Goal: Task Accomplishment & Management: Manage account settings

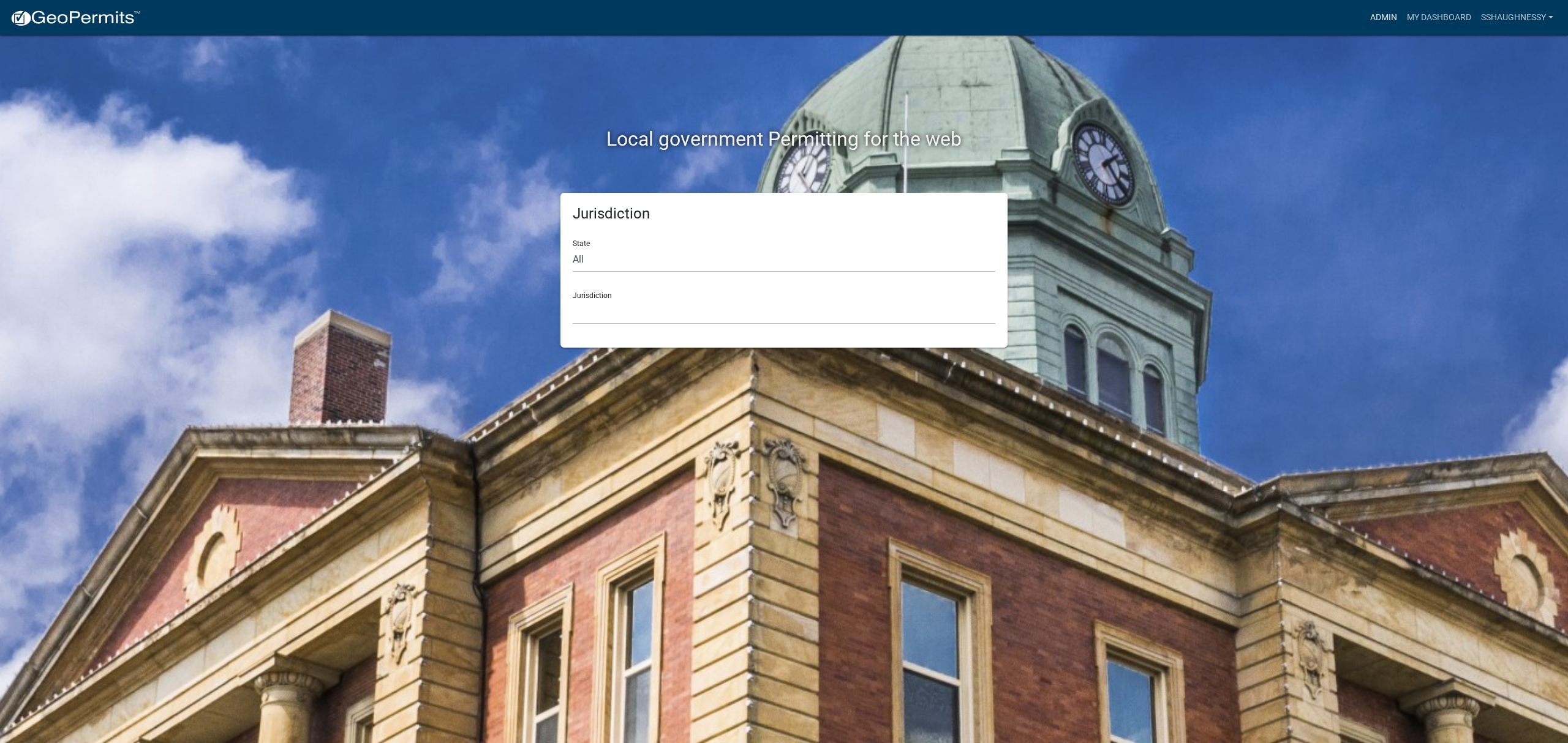
click at [1368, 23] on link "Admin" at bounding box center [1383, 18] width 37 height 24
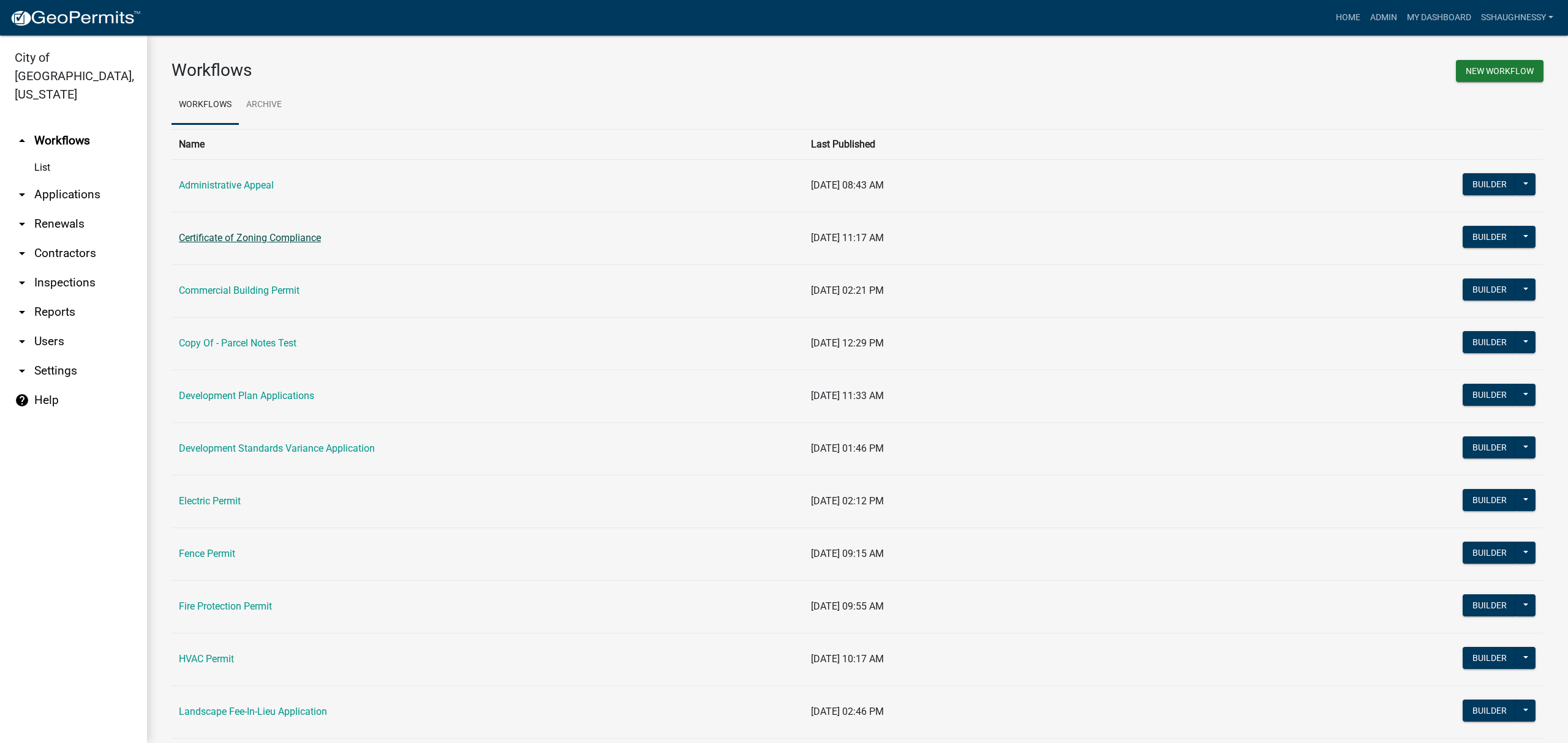
click at [300, 235] on link "Certificate of Zoning Compliance" at bounding box center [249, 238] width 142 height 11
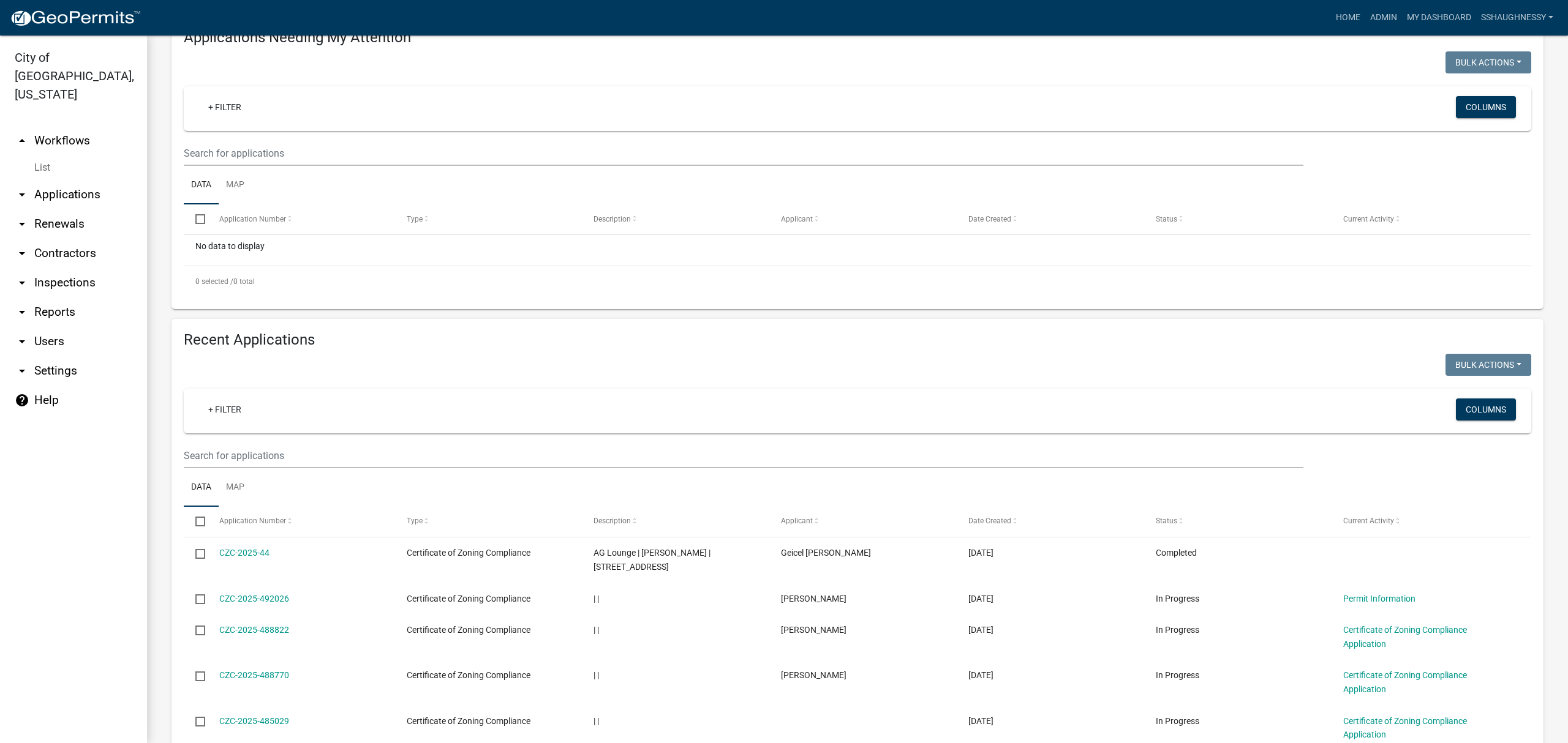
scroll to position [163, 0]
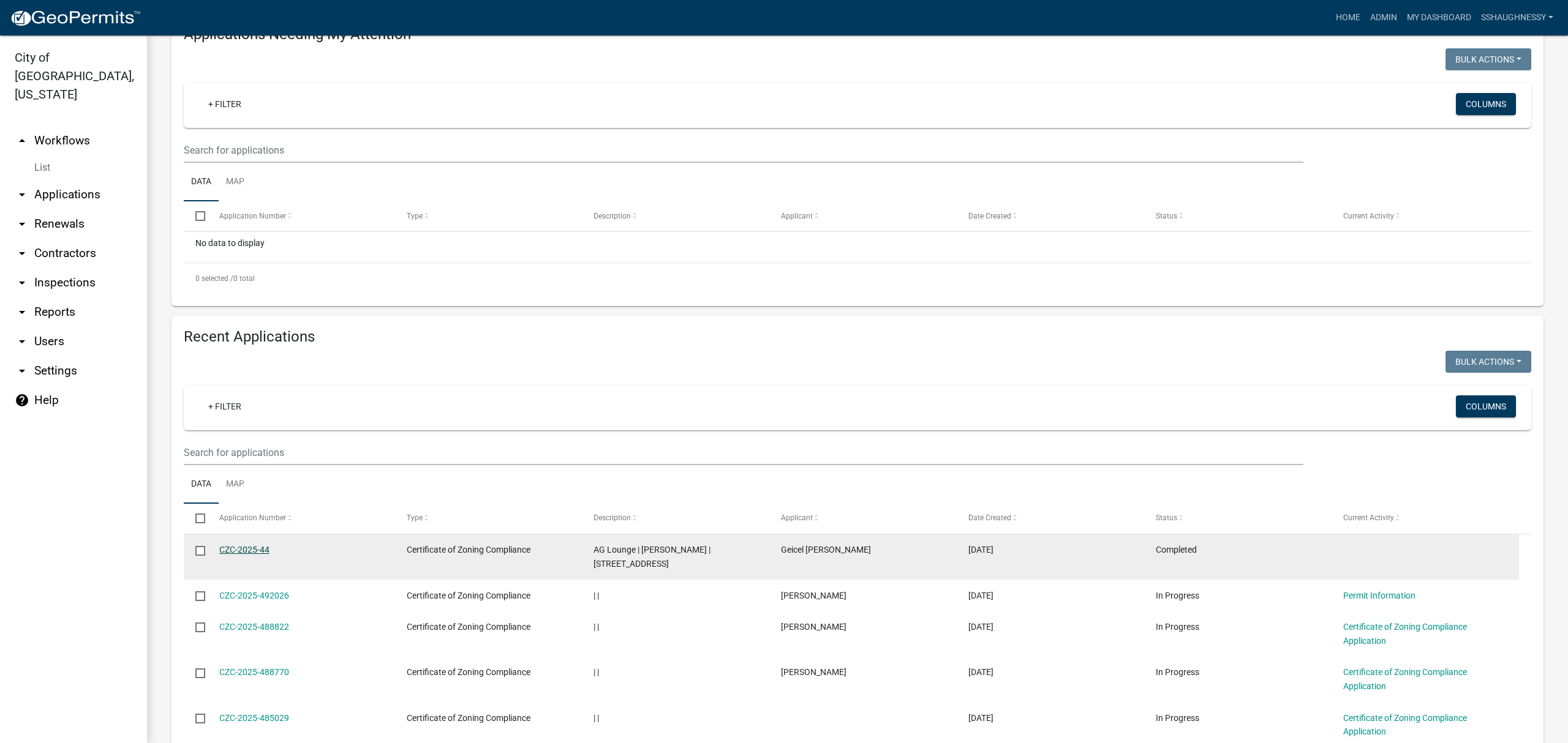
click at [261, 547] on link "CZC-2025-44" at bounding box center [244, 550] width 51 height 10
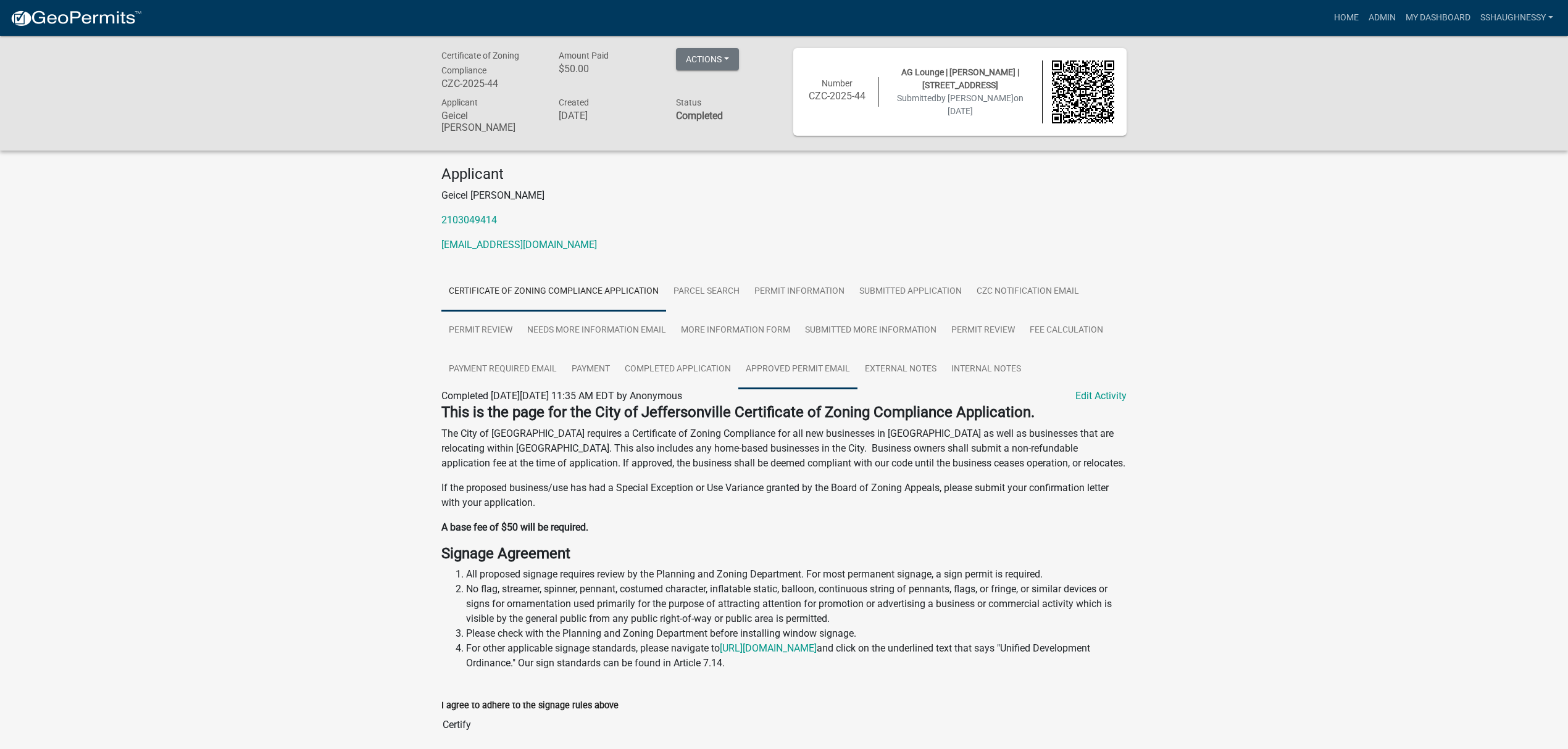
click at [764, 374] on link "Approved Permit Email" at bounding box center [798, 370] width 119 height 39
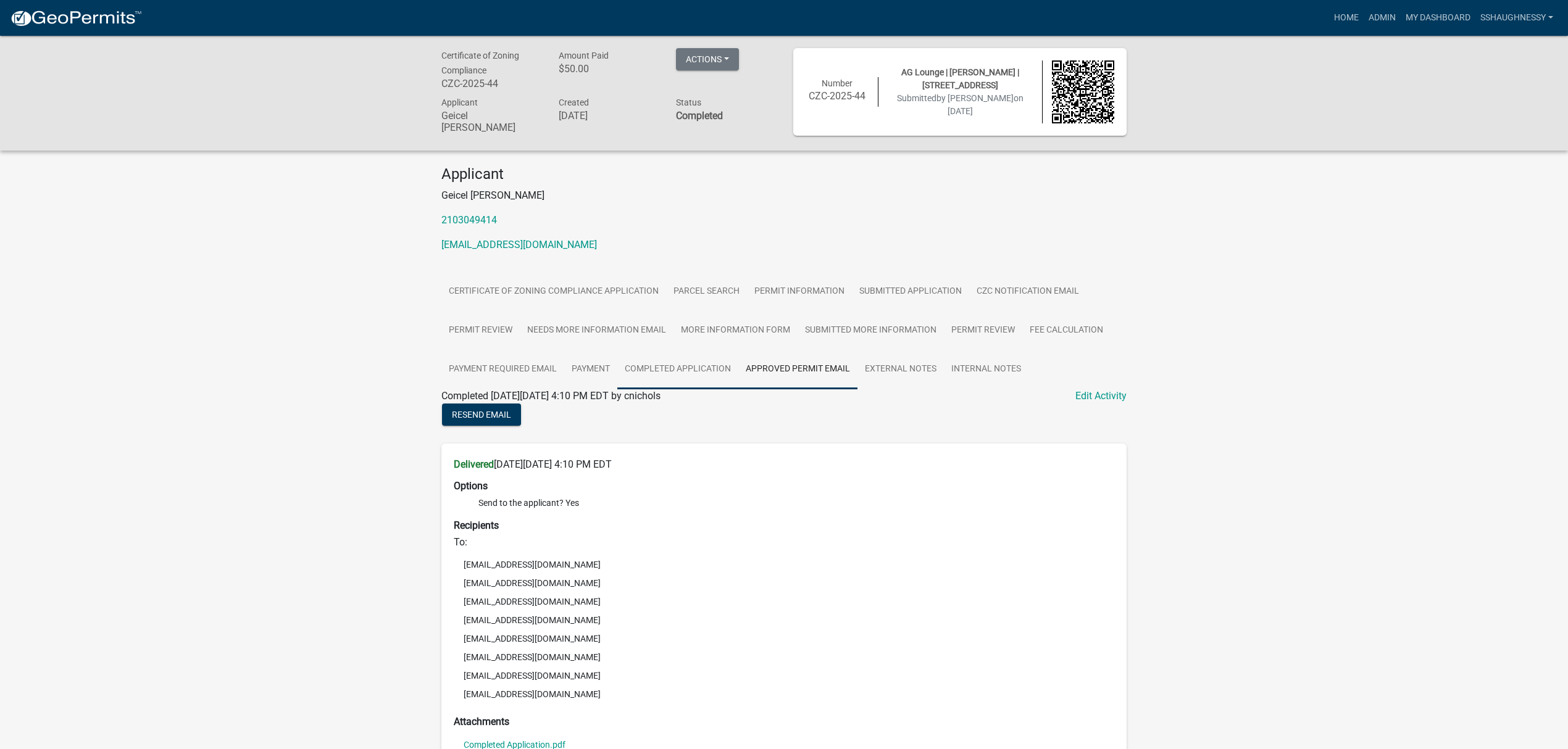
click at [702, 375] on link "Completed Application" at bounding box center [678, 370] width 121 height 39
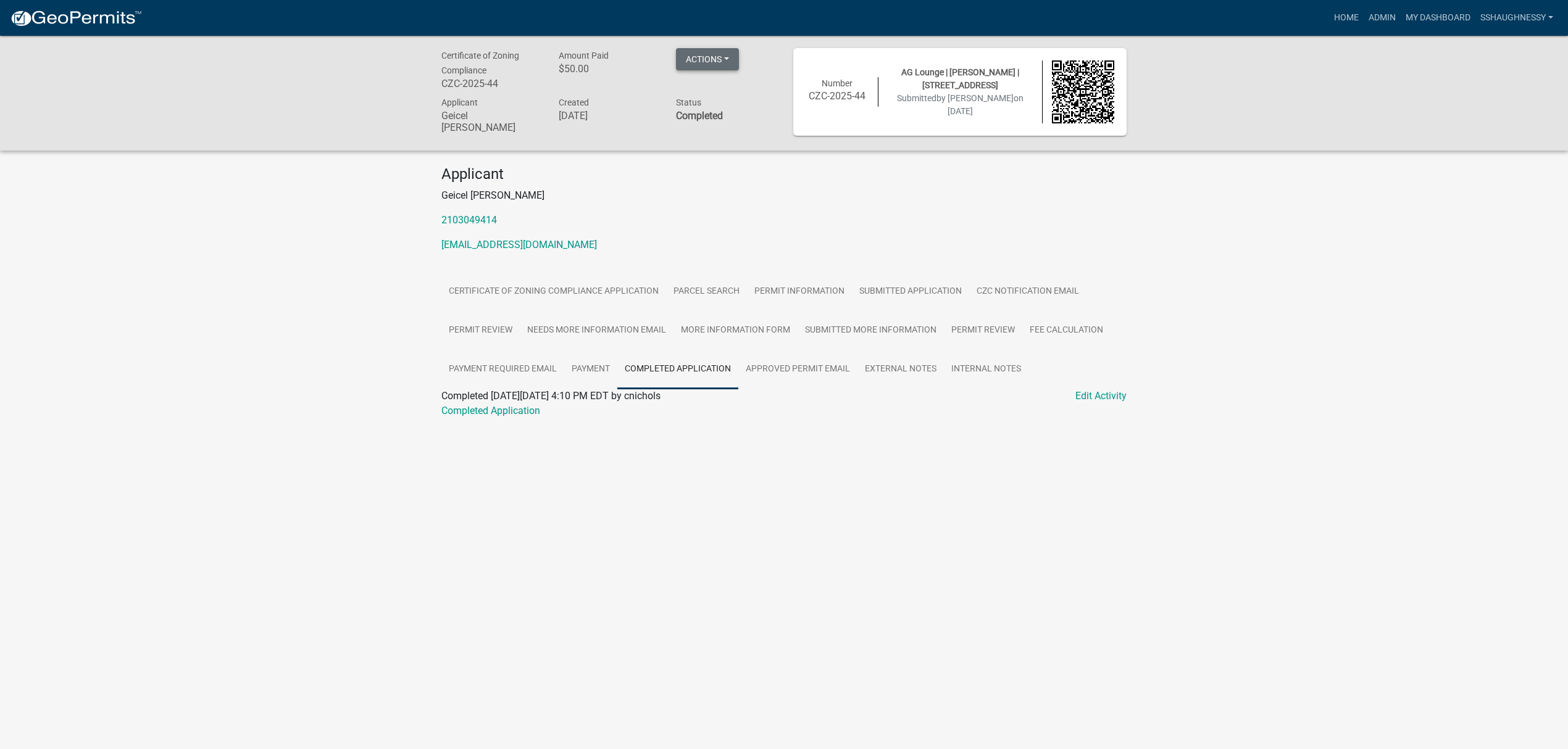
click at [707, 68] on button "Actions" at bounding box center [707, 59] width 63 height 22
click at [714, 209] on link "Reopen Application" at bounding box center [762, 210] width 172 height 30
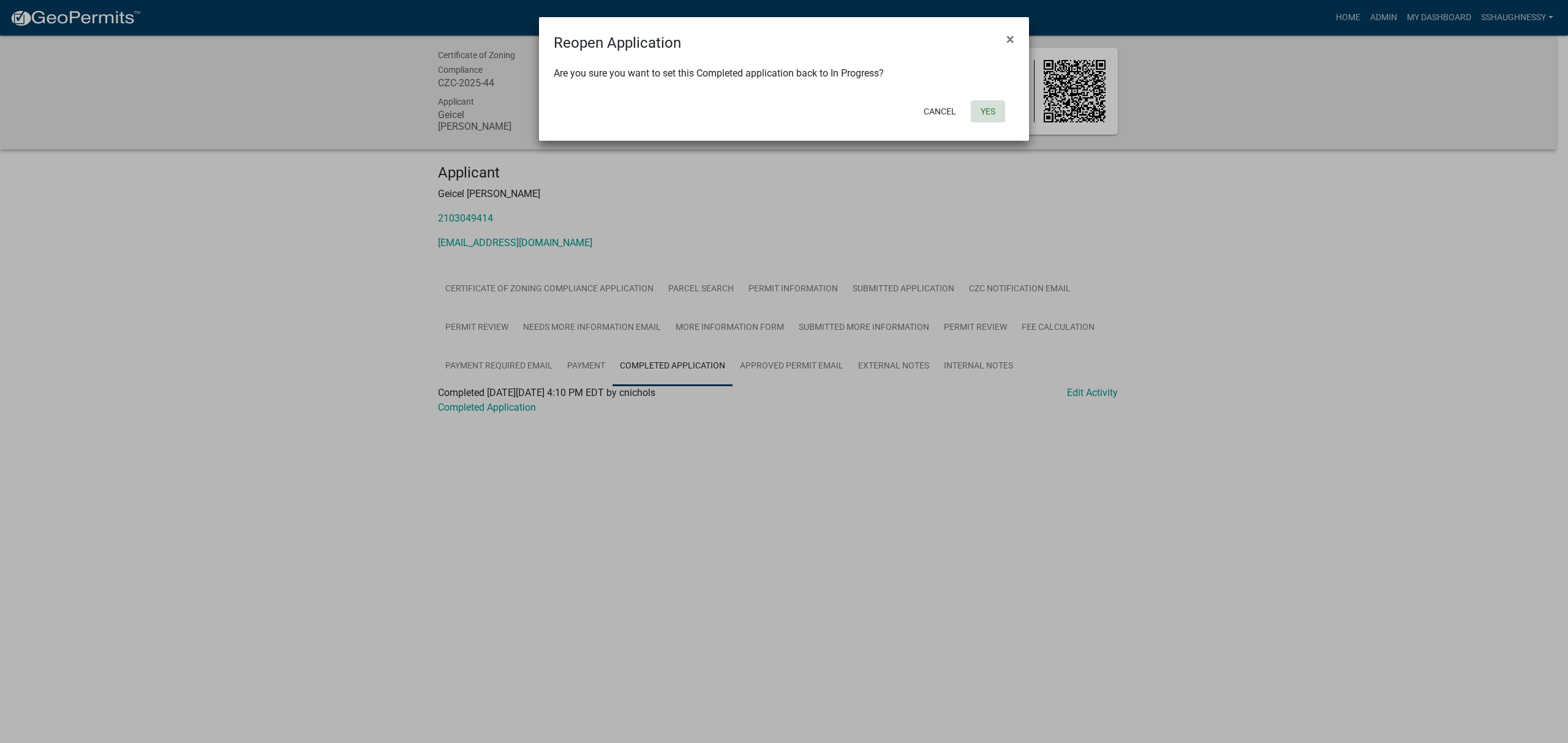
click at [976, 111] on button "Yes" at bounding box center [988, 111] width 34 height 22
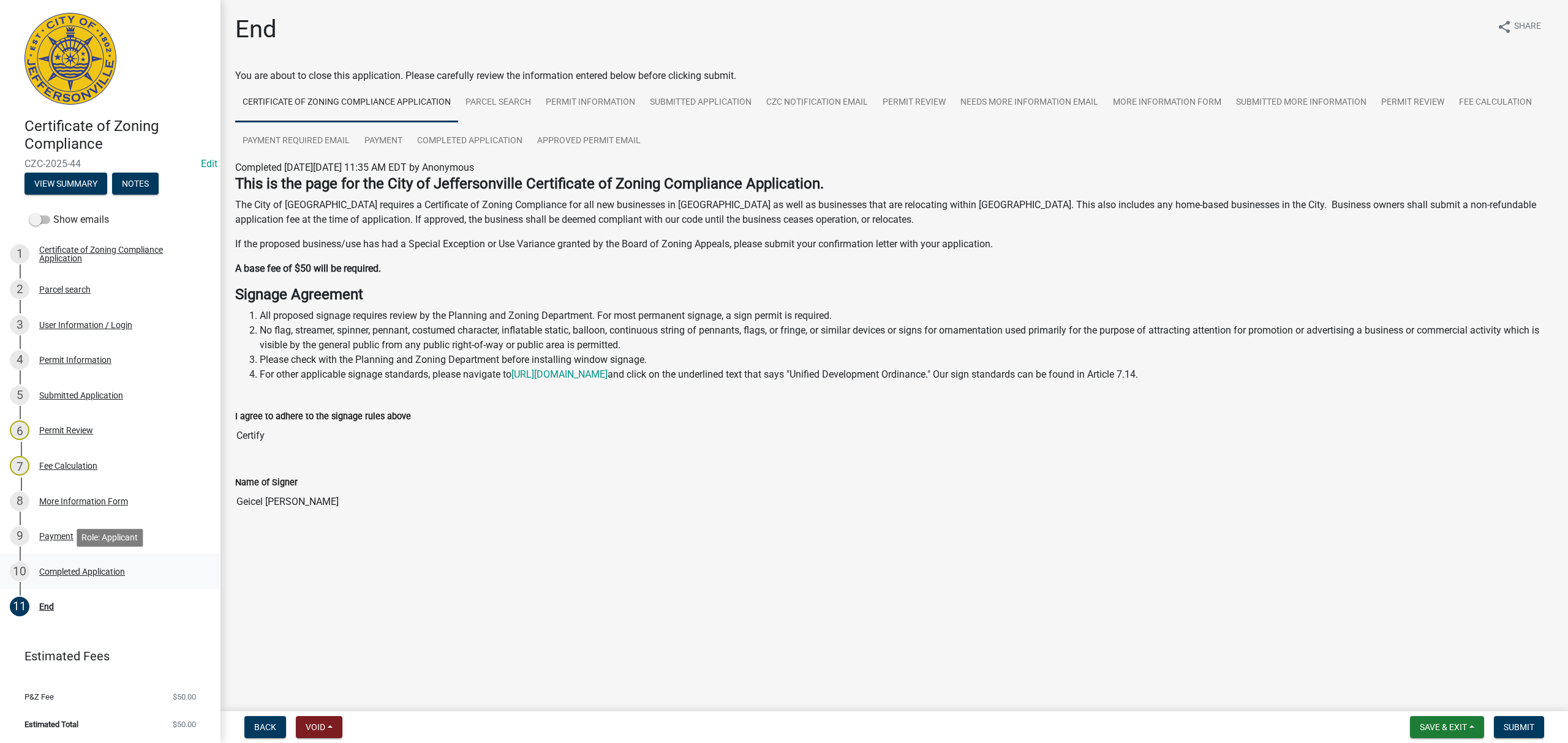
click at [94, 555] on link "10 Completed Application" at bounding box center [110, 572] width 221 height 36
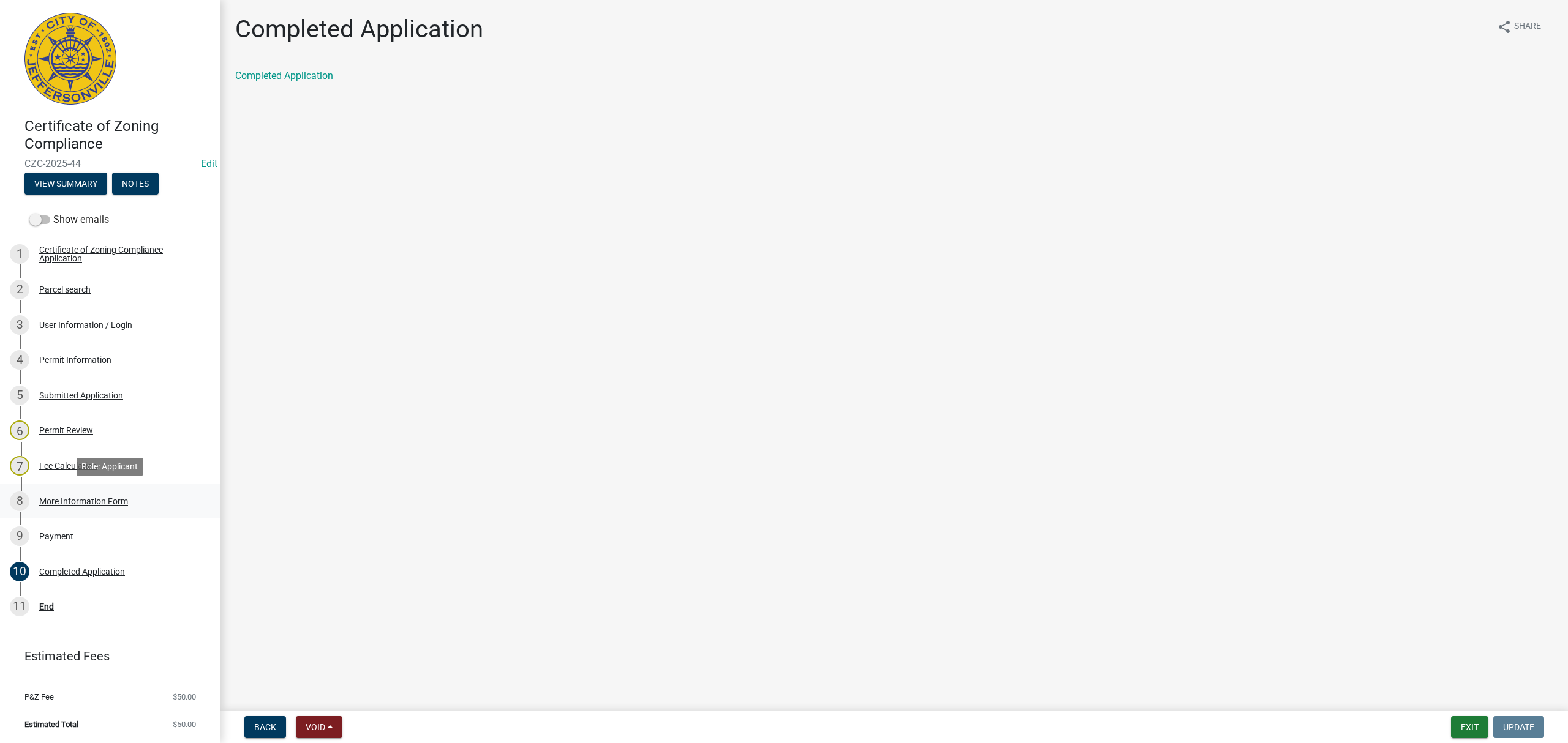
click at [108, 485] on link "8 More Information Form" at bounding box center [110, 502] width 221 height 36
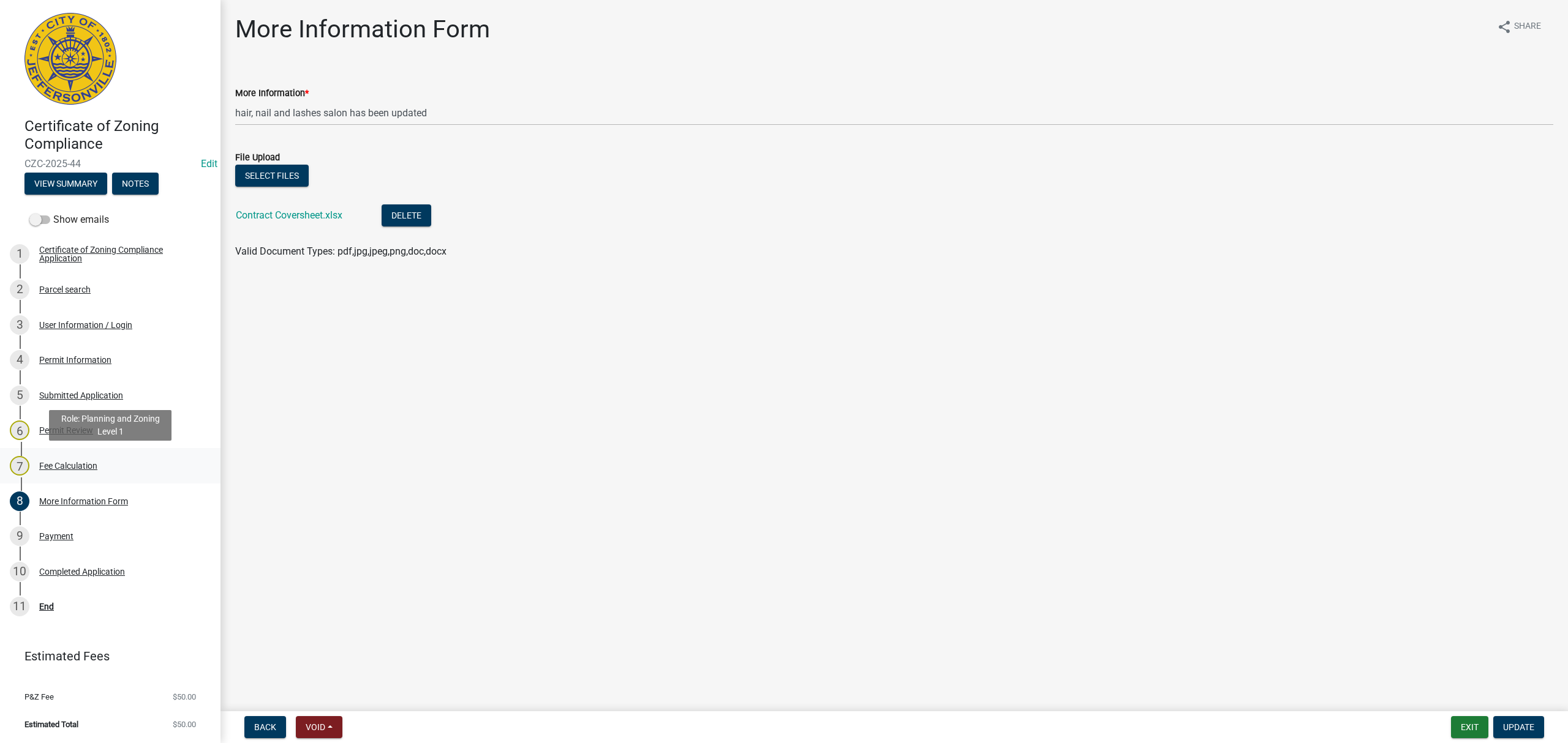
click at [113, 453] on link "7 Fee Calculation" at bounding box center [110, 466] width 221 height 36
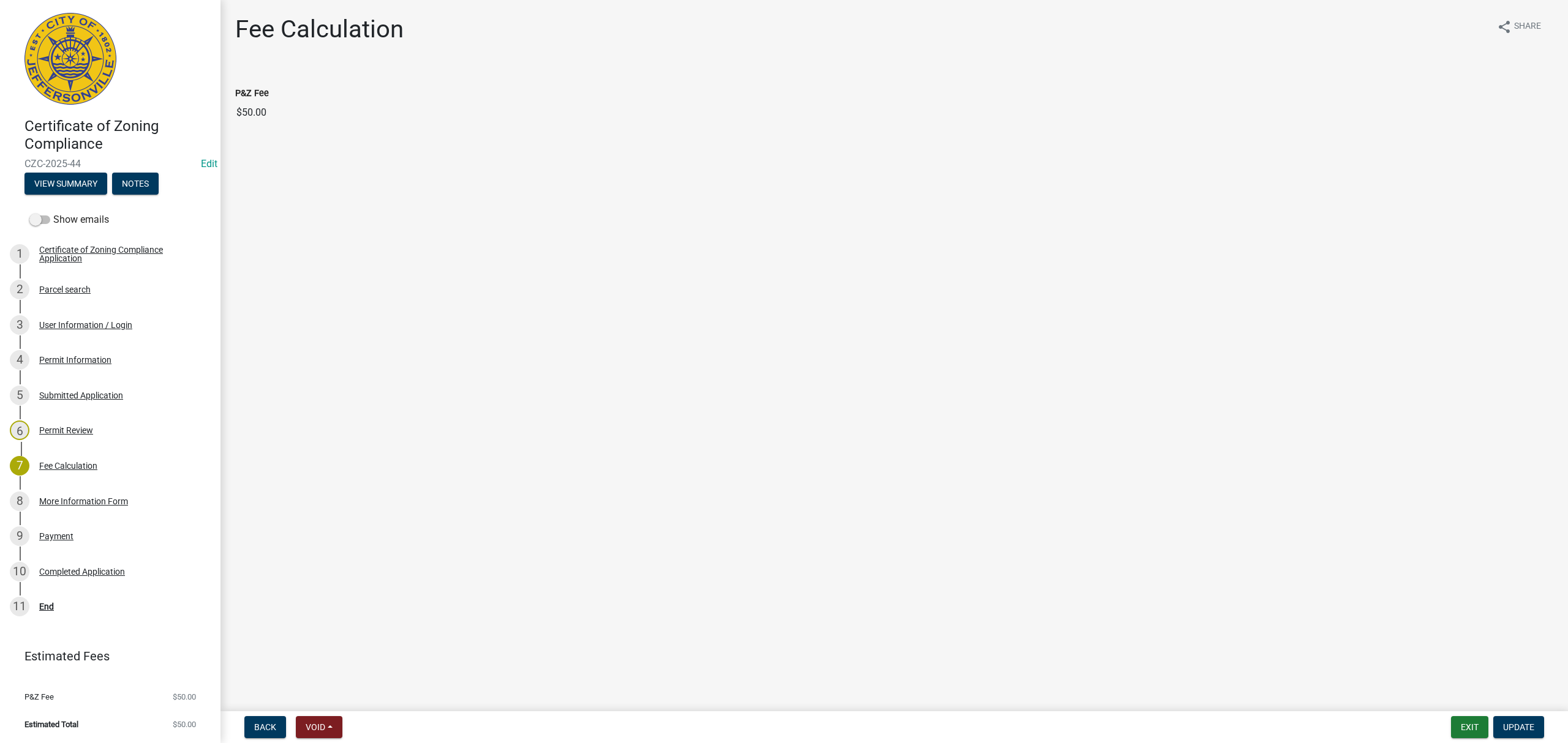
click at [113, 419] on link "6 Permit Review" at bounding box center [110, 431] width 221 height 36
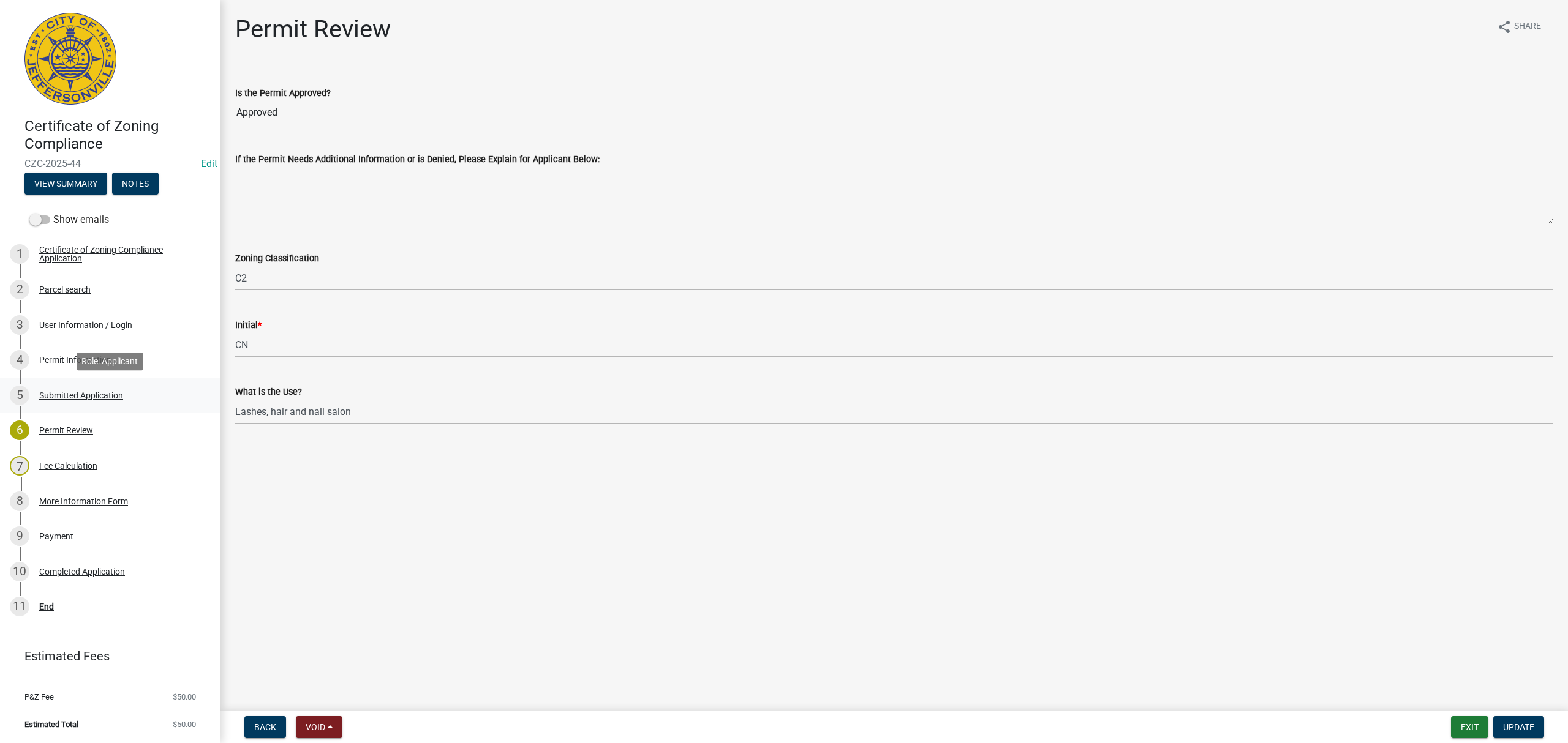
click at [119, 394] on div "Submitted Application" at bounding box center [81, 395] width 84 height 9
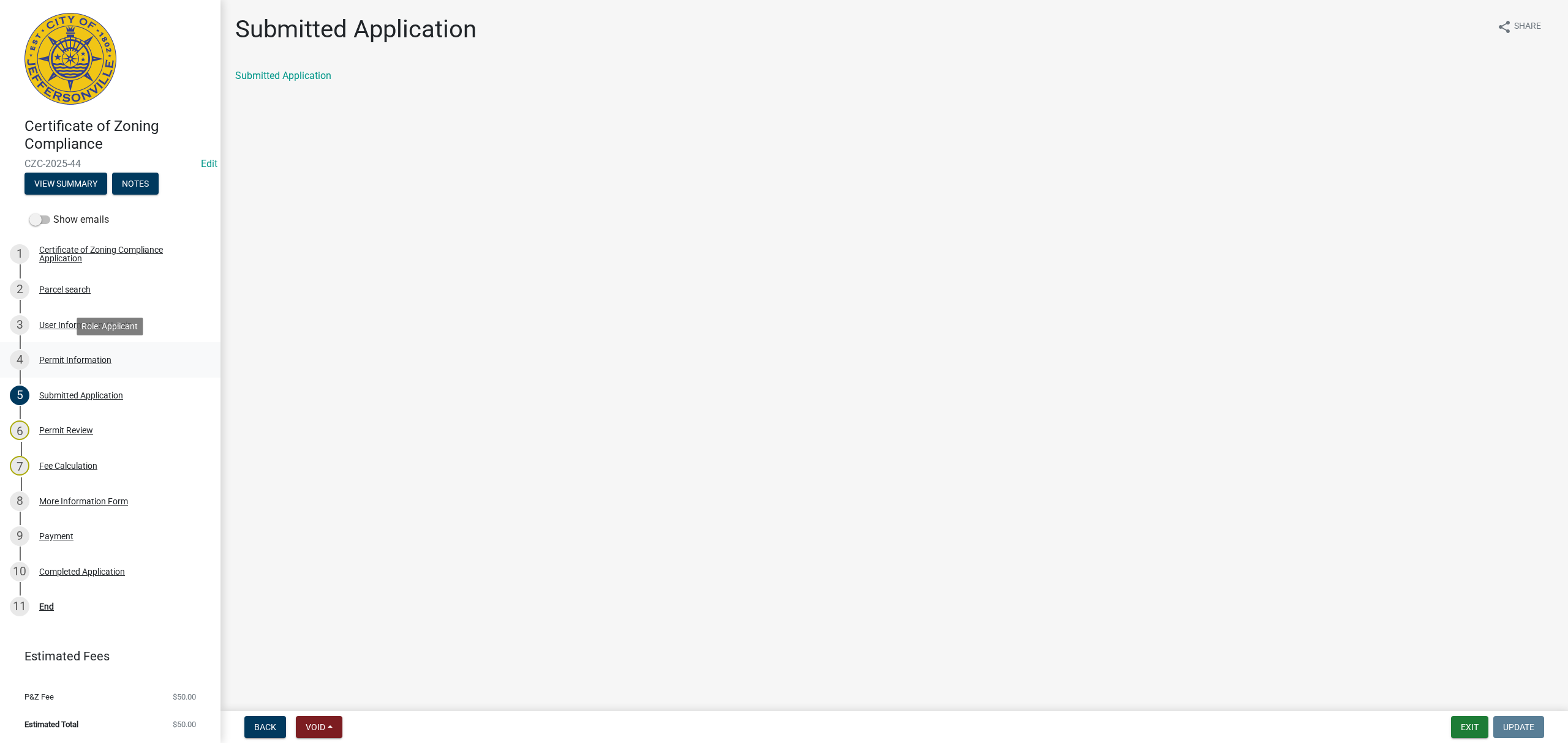
click at [128, 354] on div "4 Permit Information" at bounding box center [105, 360] width 191 height 20
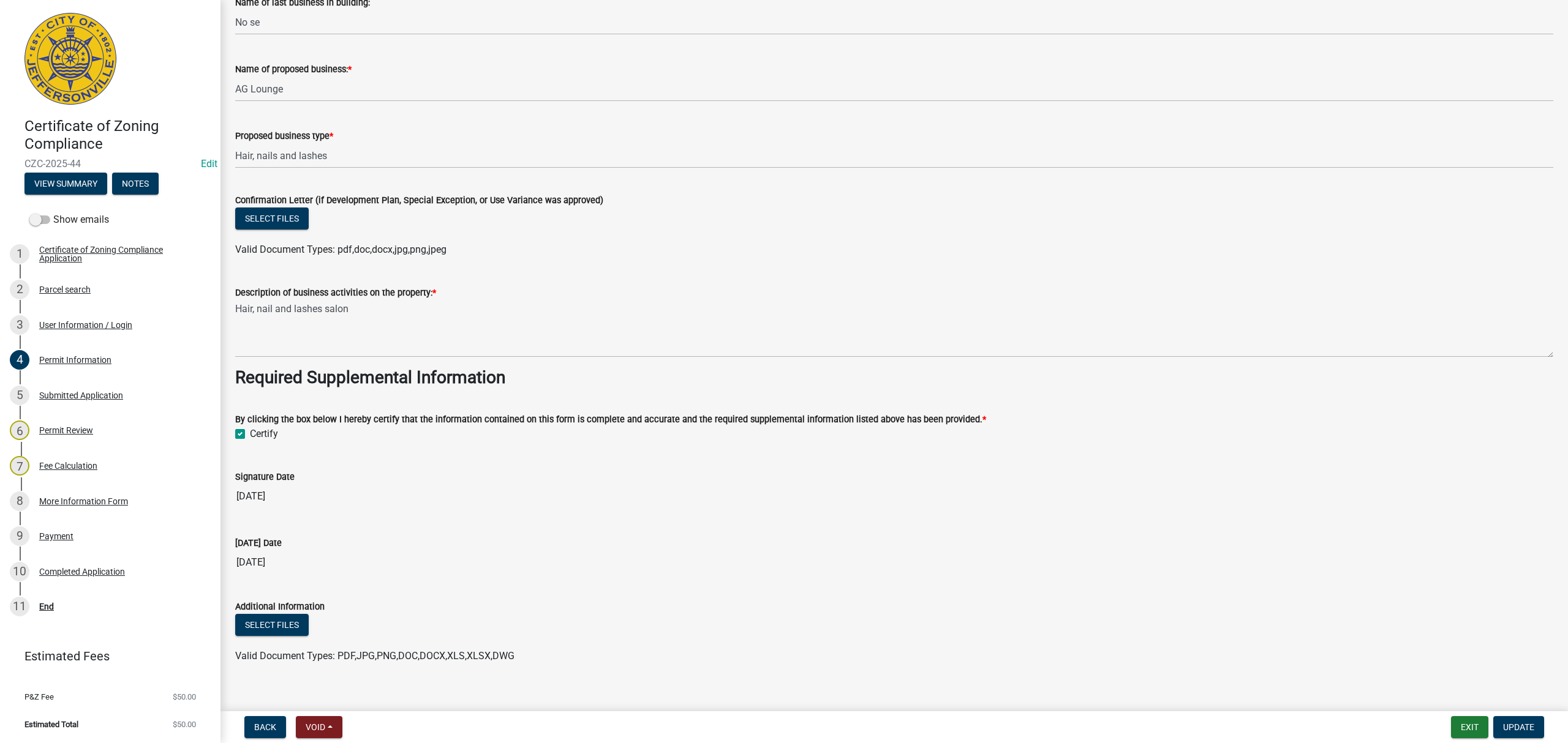
scroll to position [868, 0]
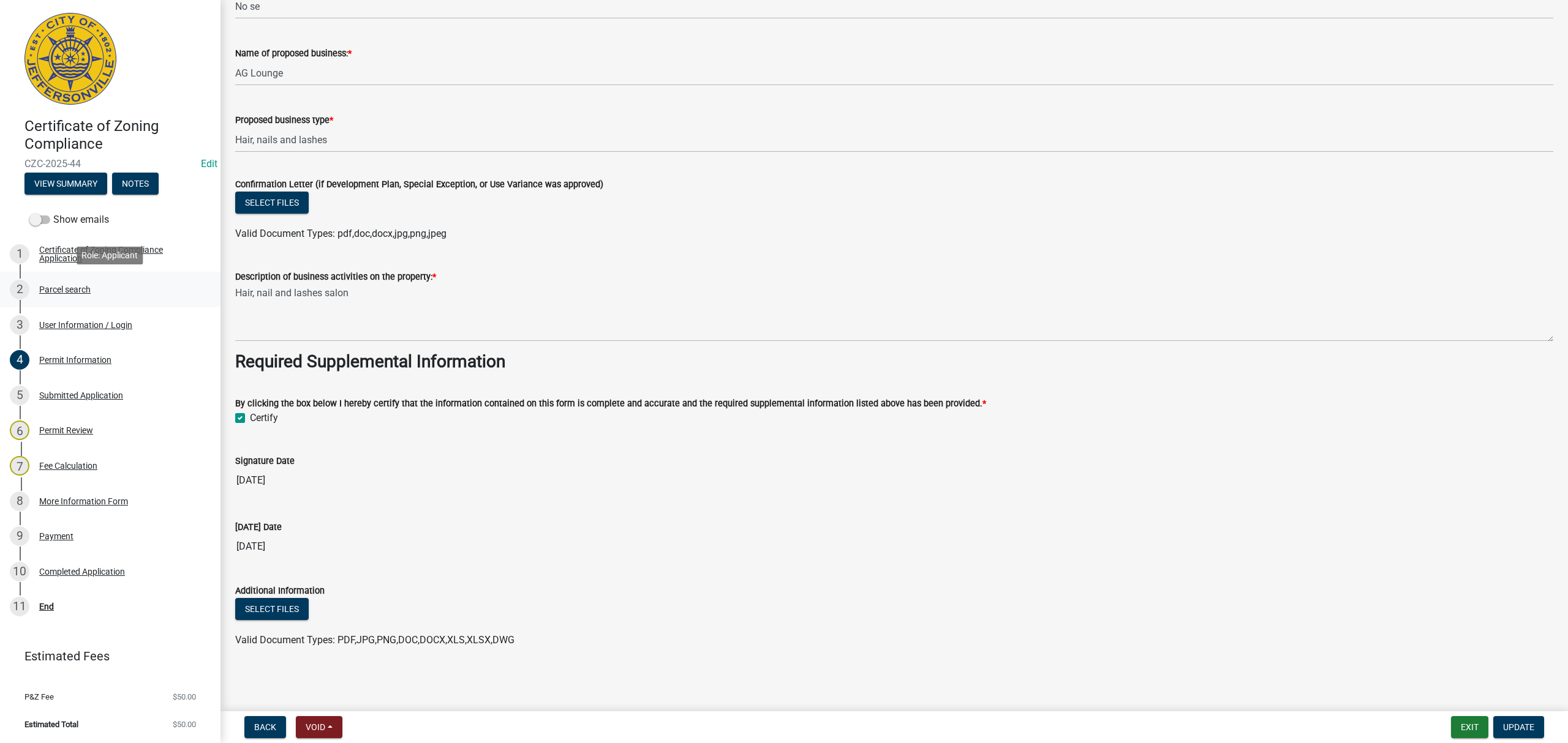
click at [88, 292] on div "Parcel search" at bounding box center [64, 289] width 51 height 9
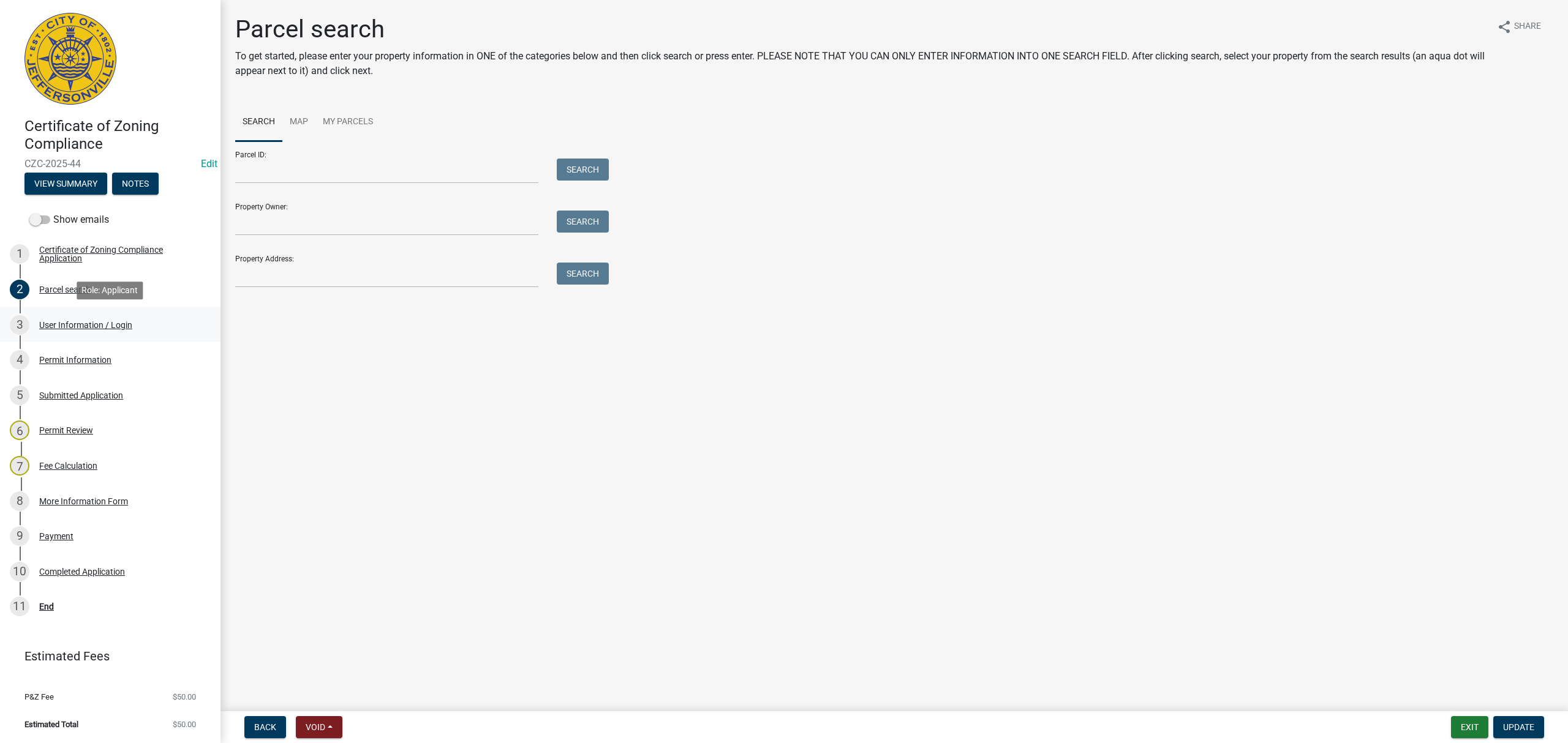
click at [93, 323] on div "User Information / Login" at bounding box center [86, 325] width 93 height 9
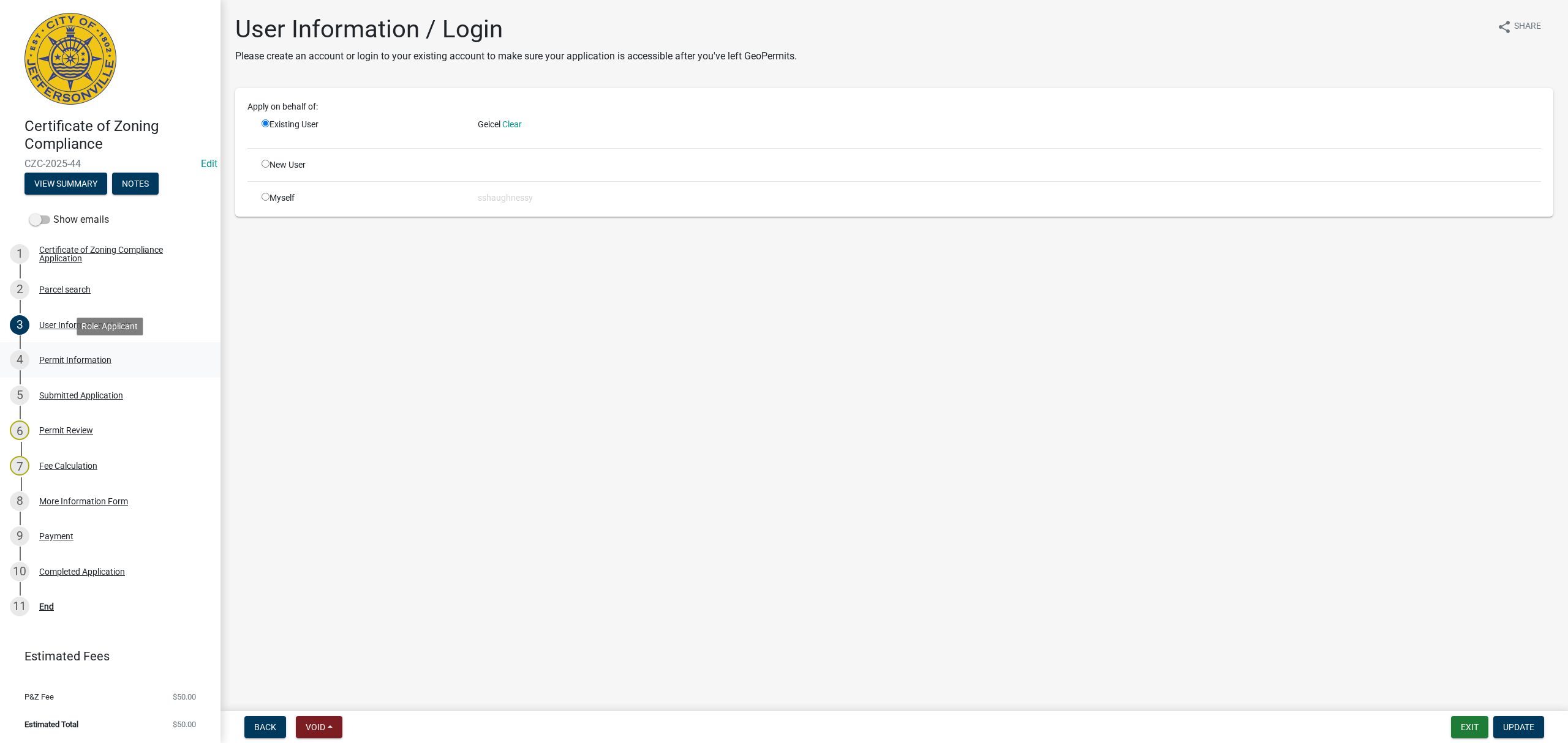
click at [96, 363] on div "Permit Information" at bounding box center [75, 360] width 73 height 9
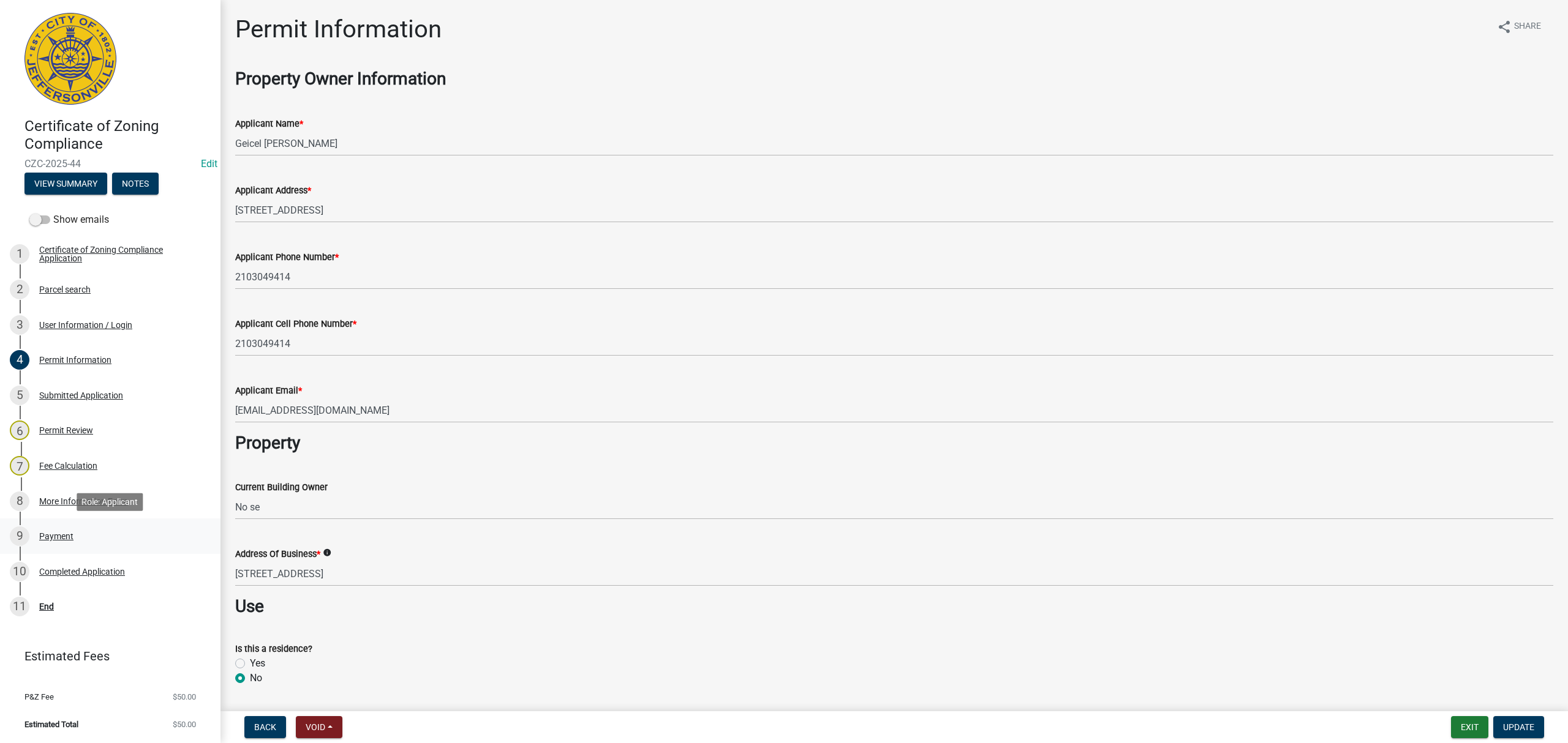
click at [73, 547] on link "9 Payment" at bounding box center [110, 537] width 221 height 36
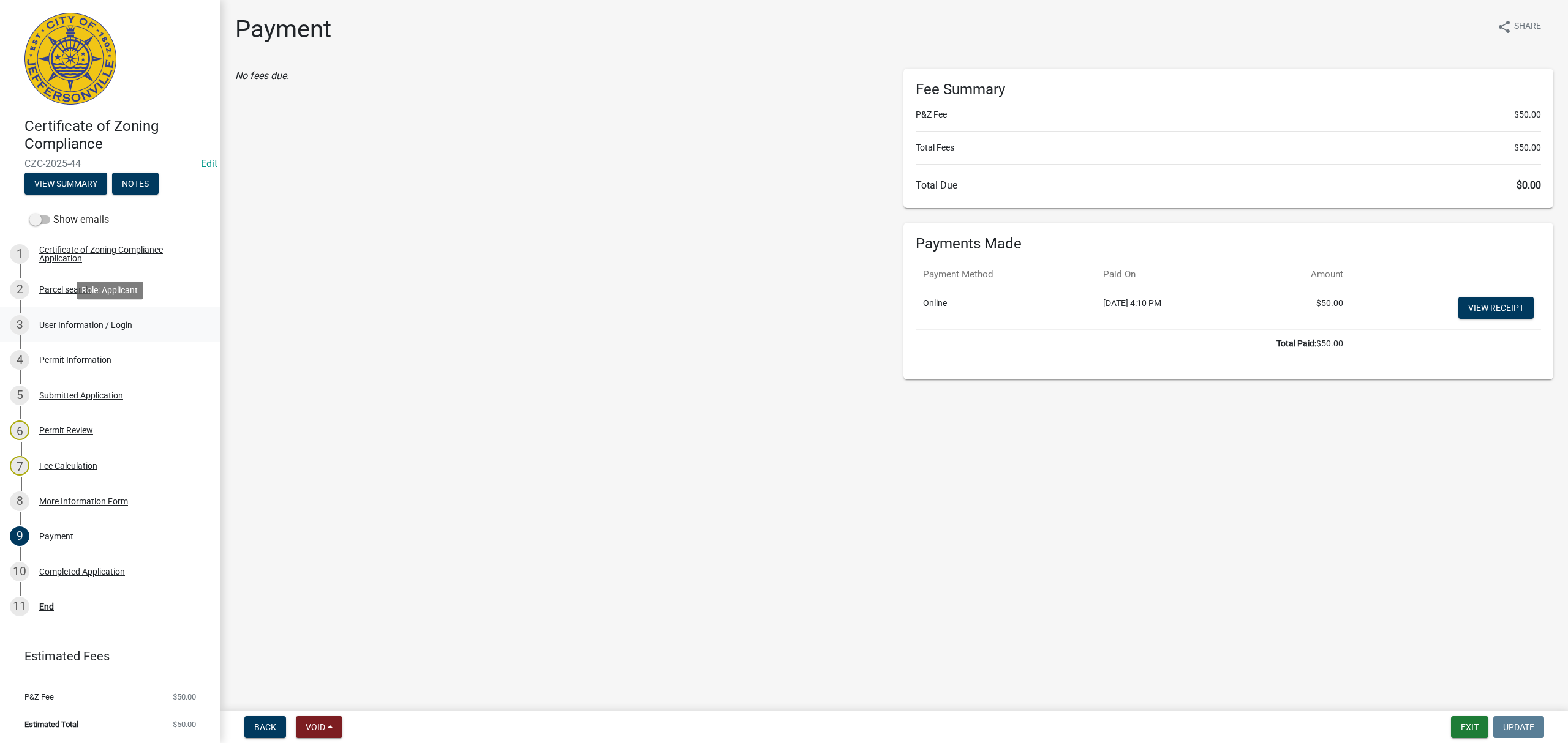
click at [106, 321] on div "User Information / Login" at bounding box center [86, 325] width 93 height 9
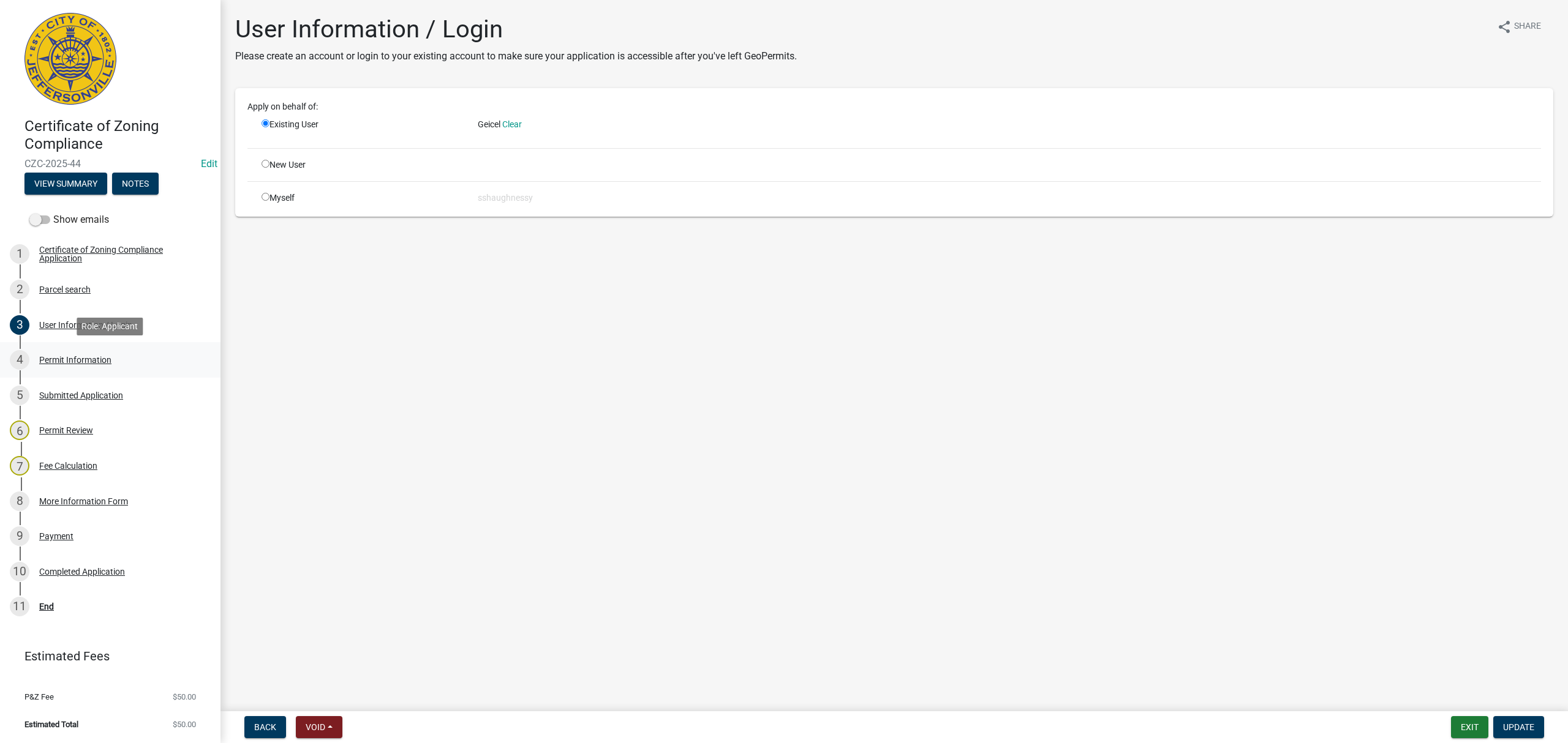
click at [119, 343] on link "4 Permit Information" at bounding box center [110, 360] width 221 height 36
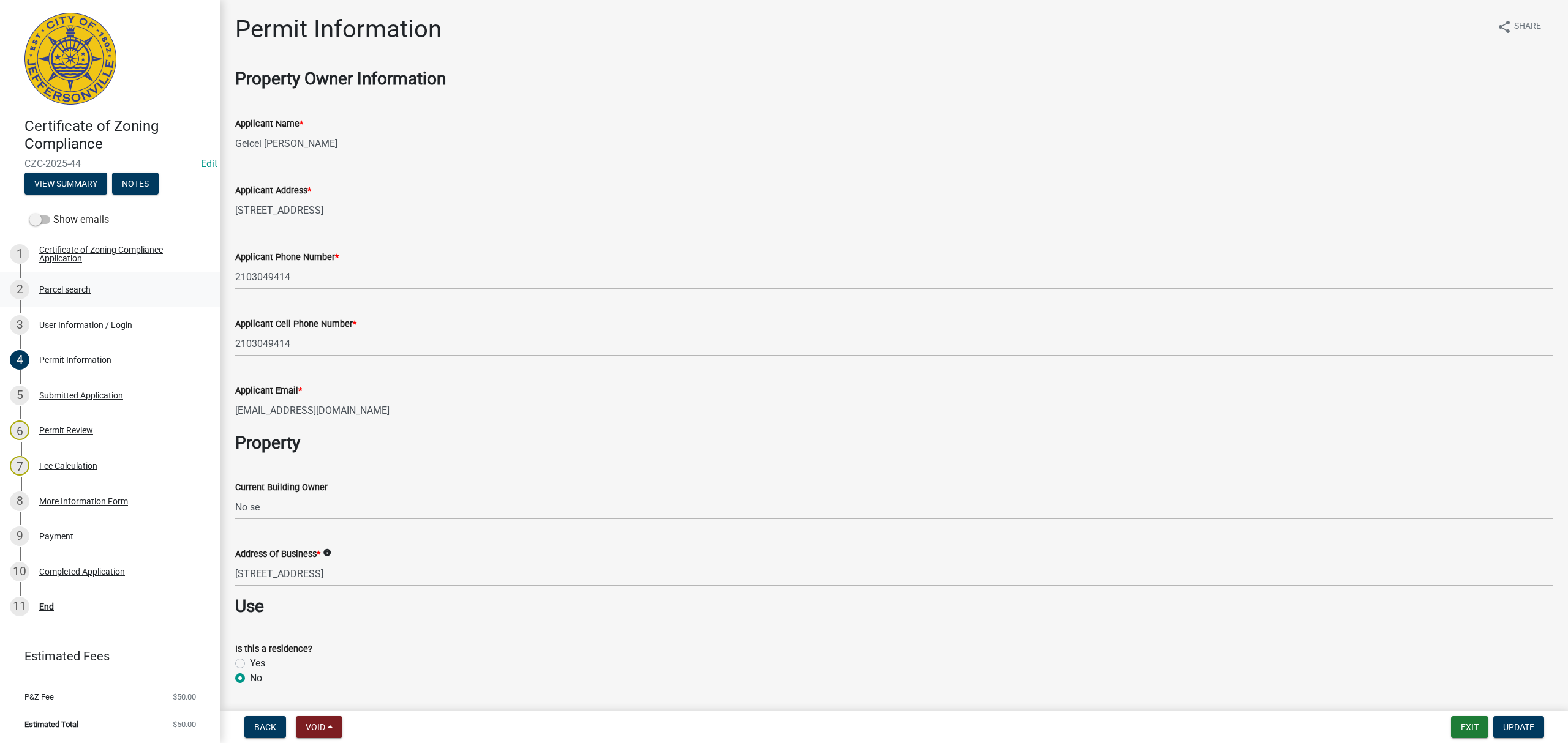
click at [102, 284] on div "2 Parcel search" at bounding box center [105, 289] width 191 height 20
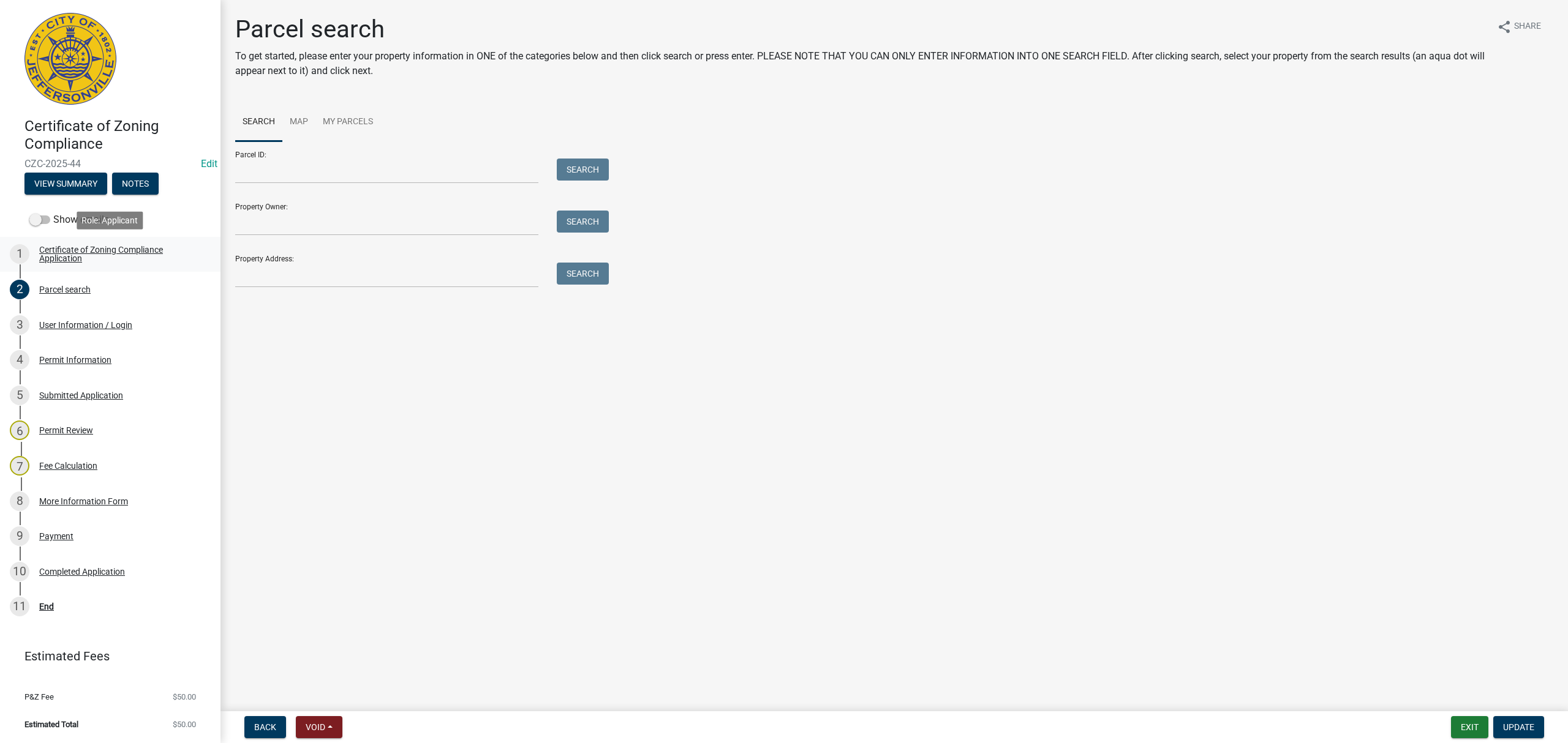
click at [106, 262] on div "Certificate of Zoning Compliance Application" at bounding box center [120, 253] width 161 height 17
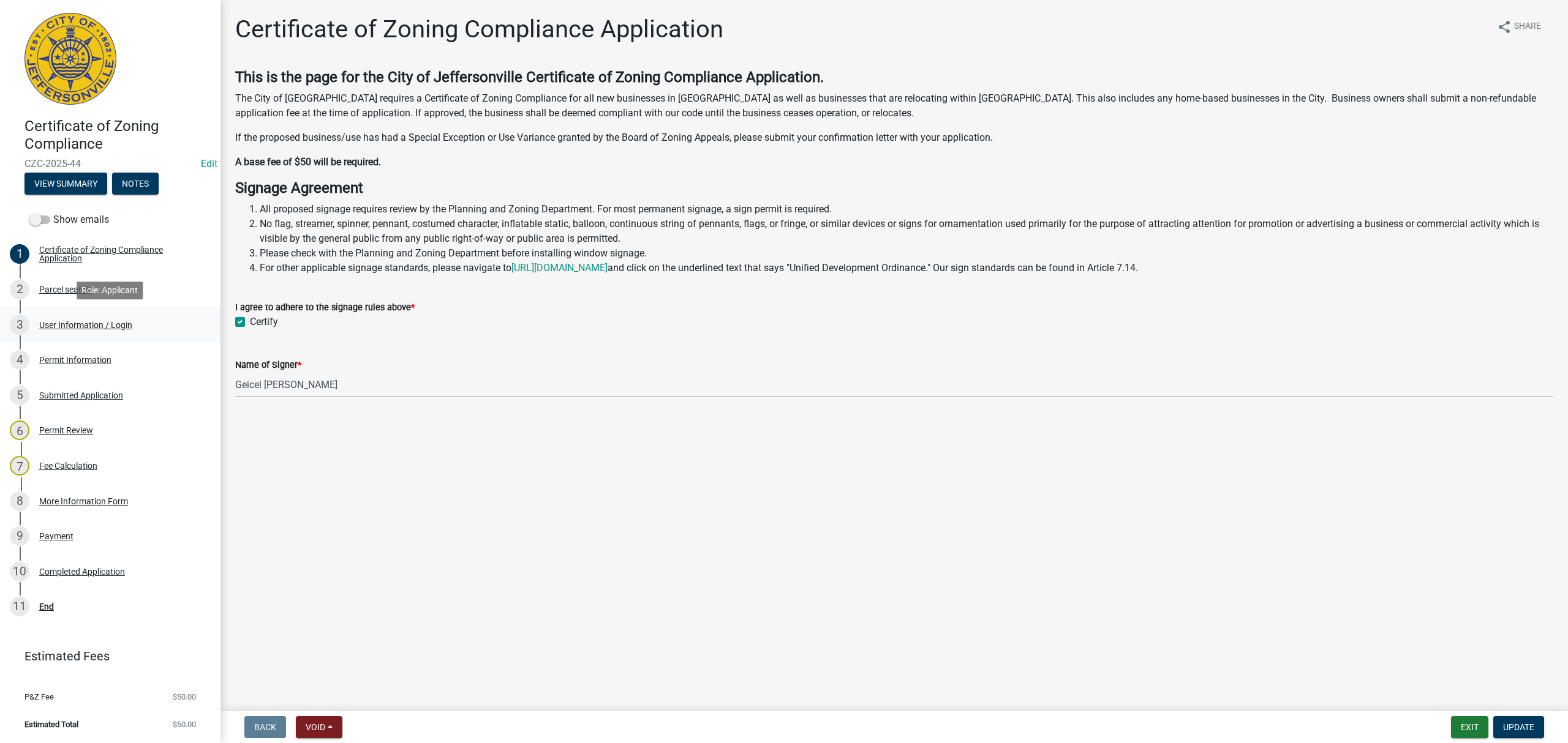
click at [119, 329] on div "User Information / Login" at bounding box center [86, 325] width 93 height 9
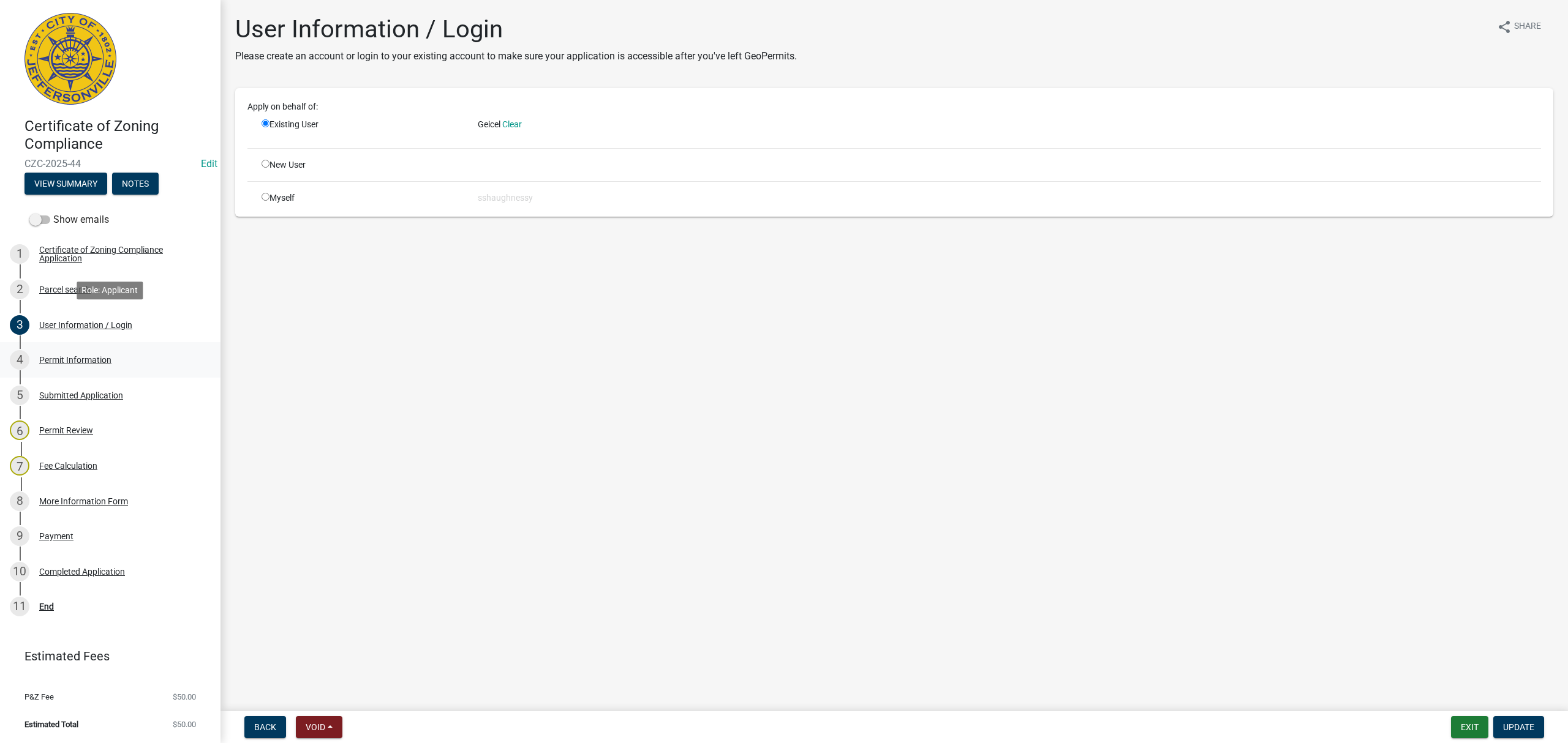
click at [120, 344] on link "4 Permit Information" at bounding box center [110, 360] width 221 height 36
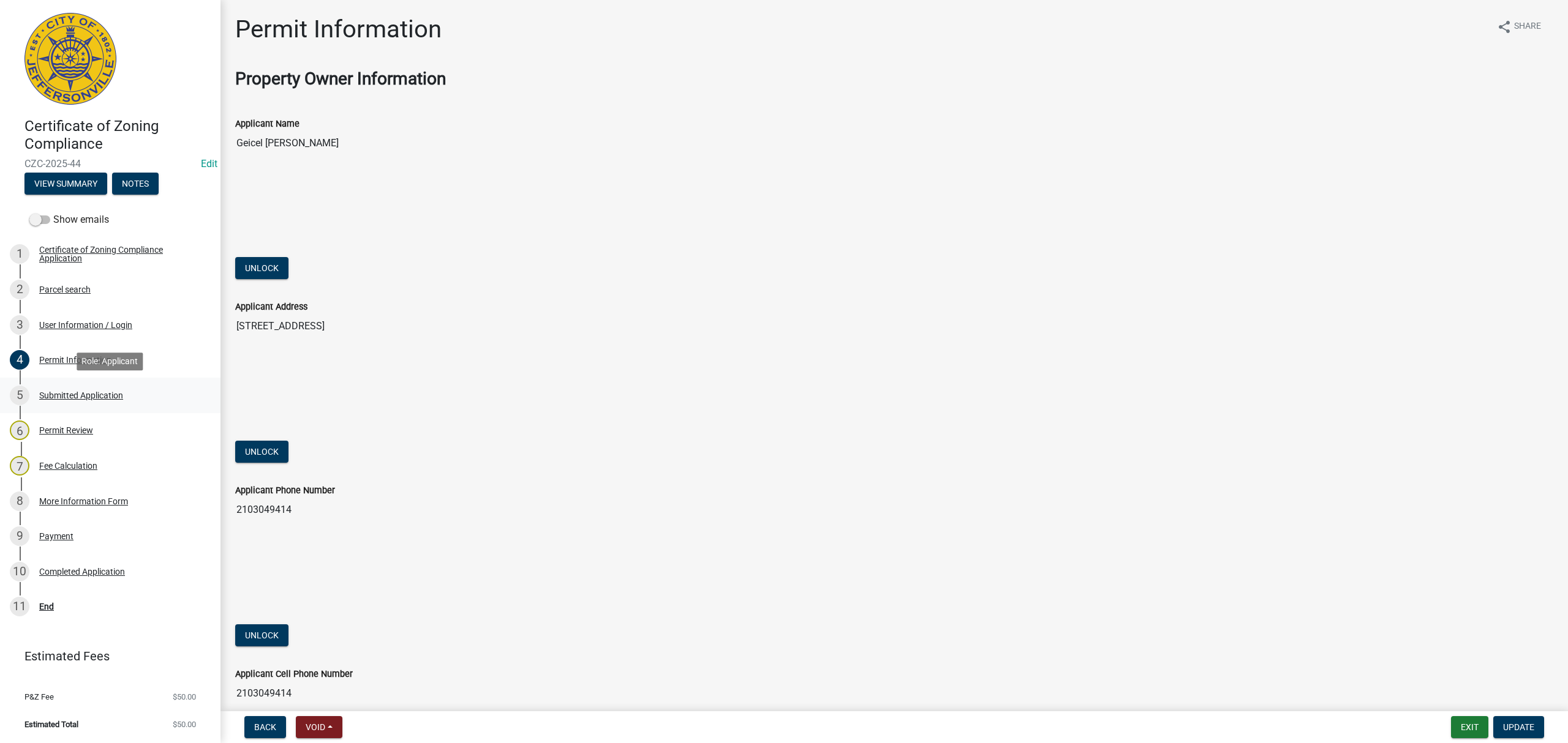
click at [130, 385] on div "5 Submitted Application" at bounding box center [105, 395] width 191 height 20
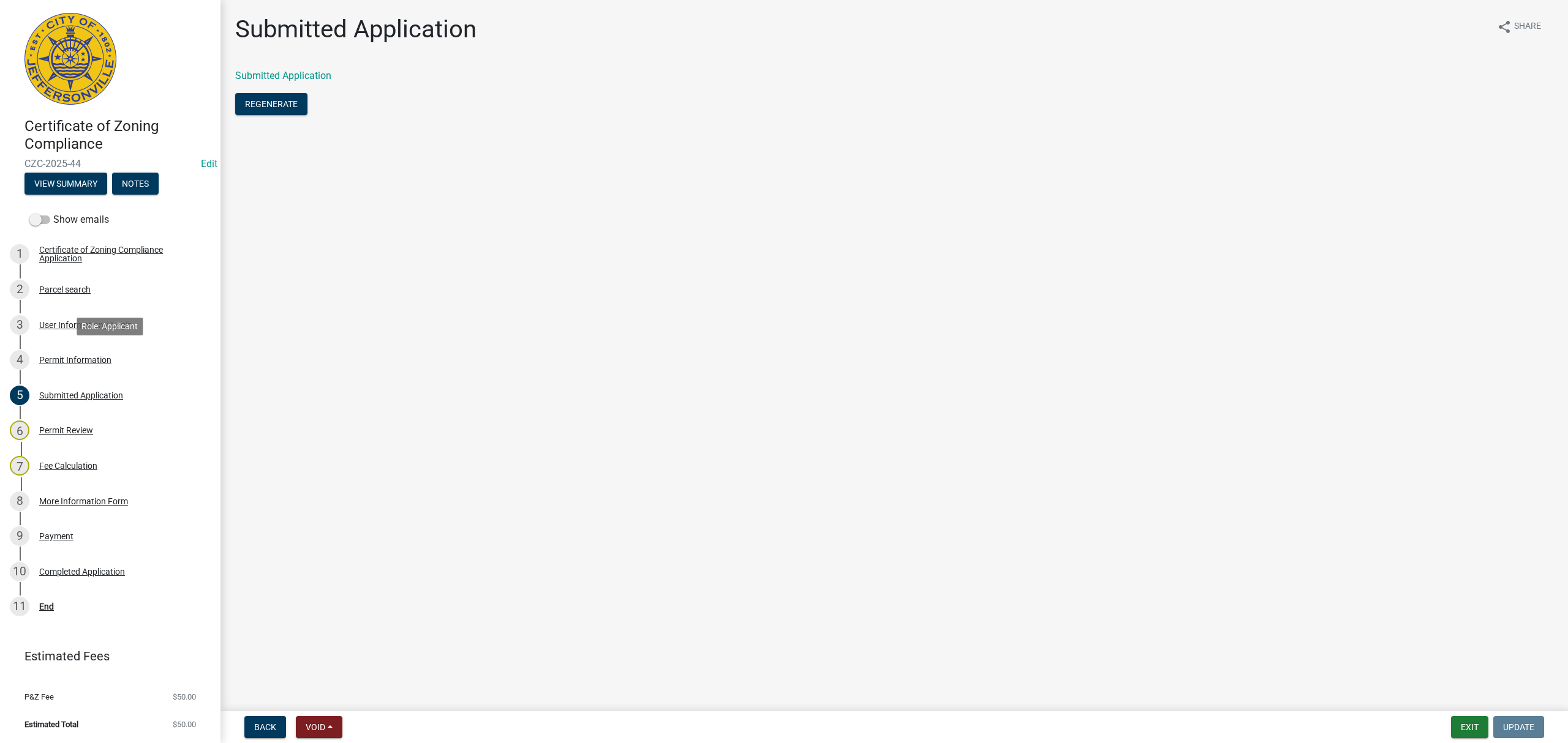
click at [124, 366] on div "4 Permit Information" at bounding box center [105, 360] width 191 height 20
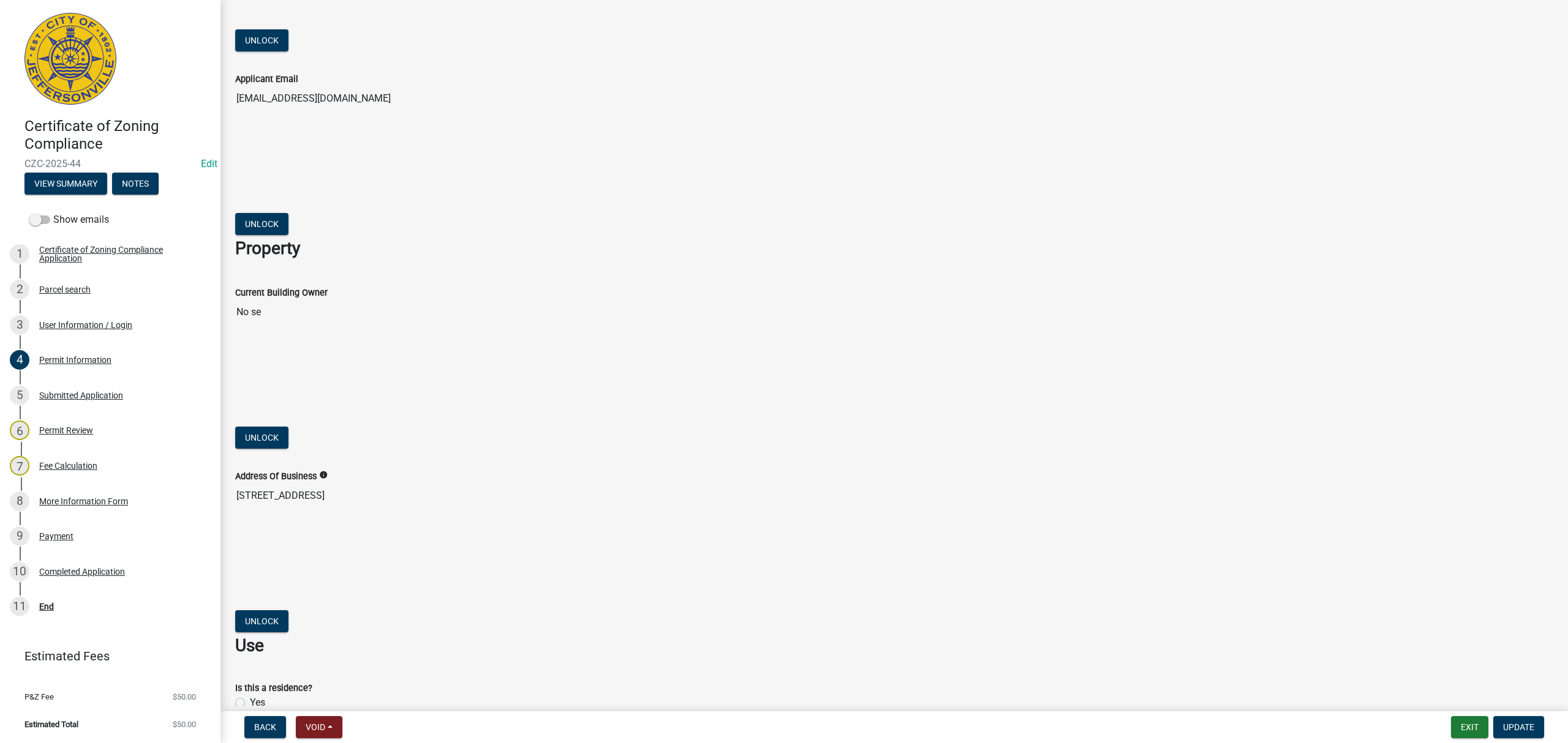
scroll to position [816, 0]
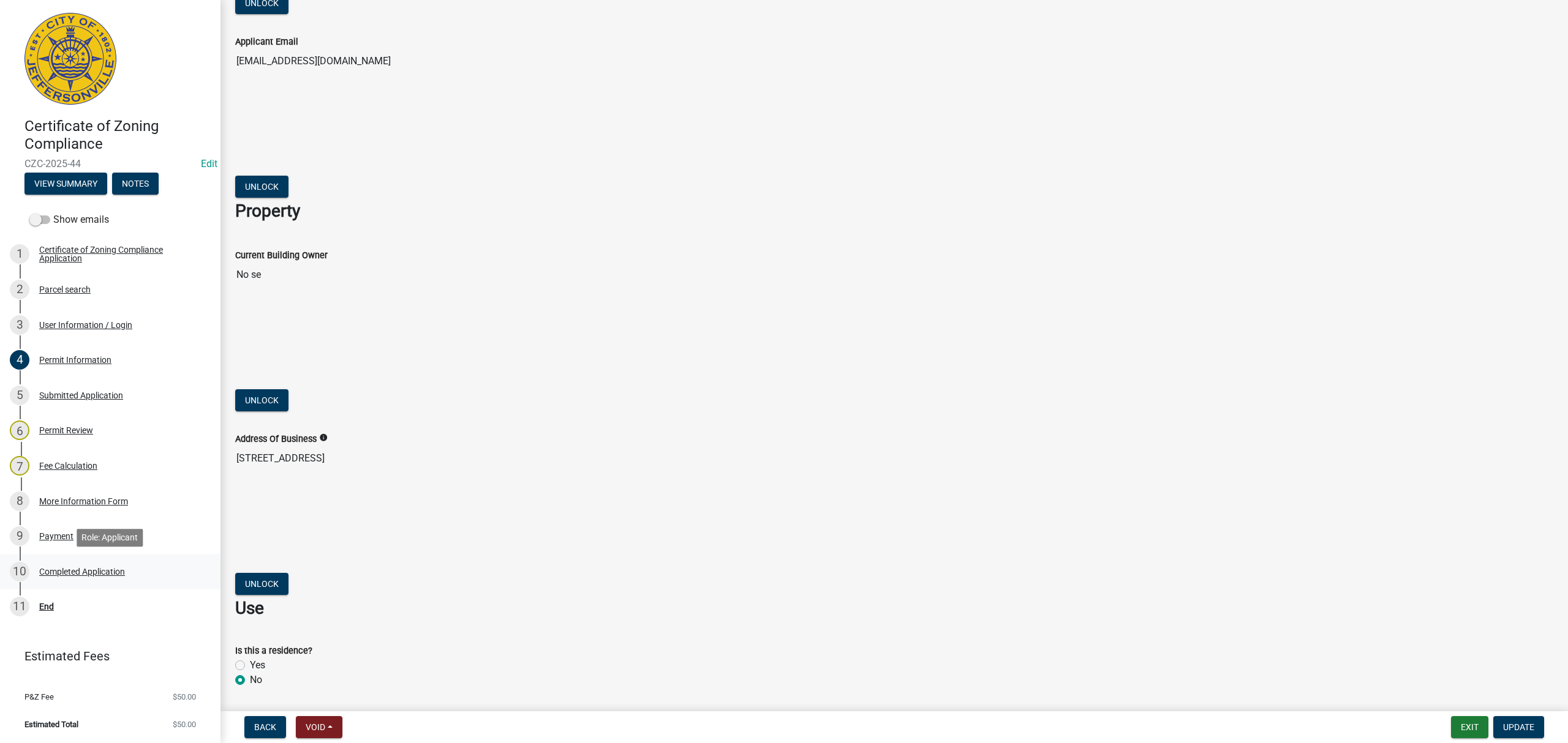
click at [78, 565] on div "10 Completed Application" at bounding box center [105, 572] width 191 height 20
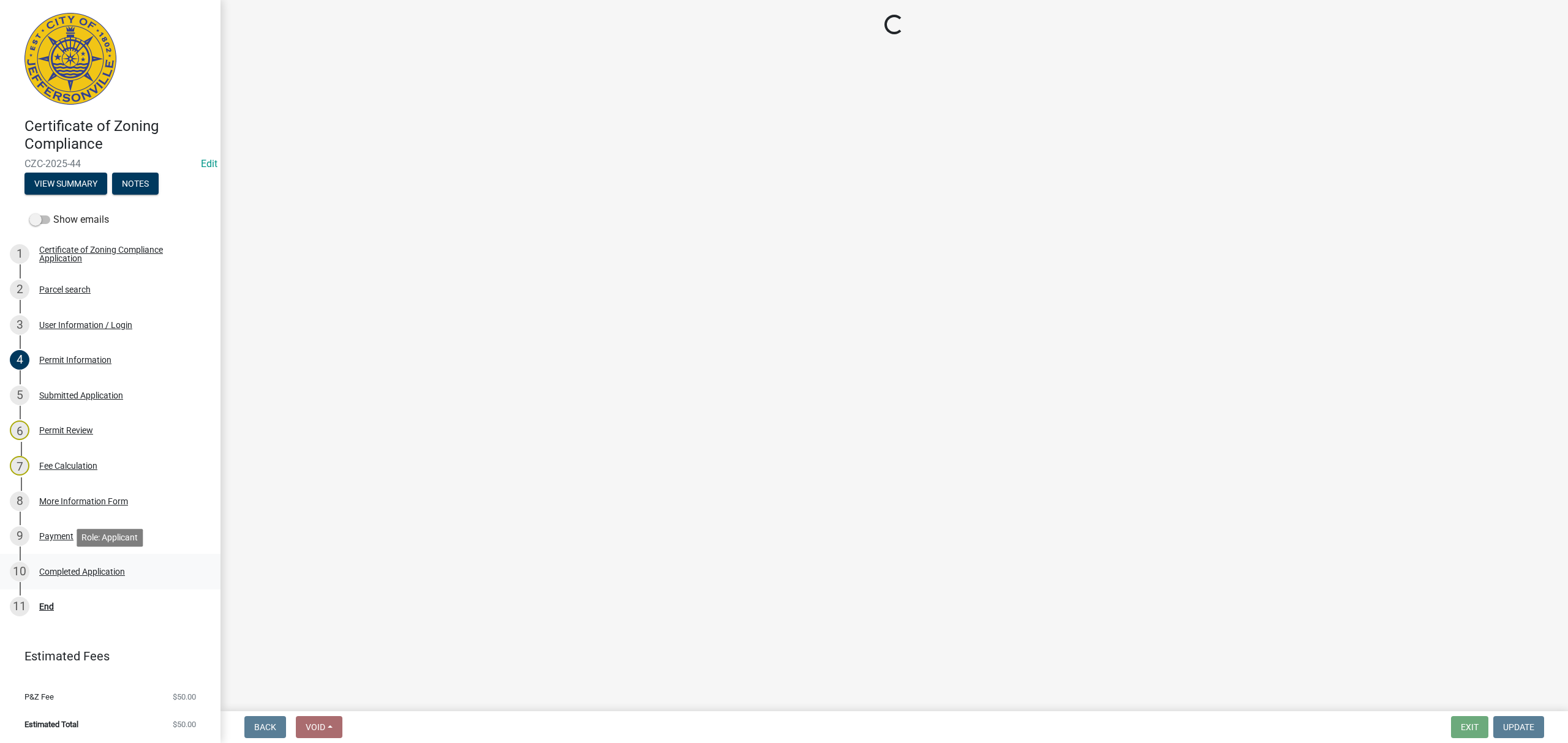
scroll to position [0, 0]
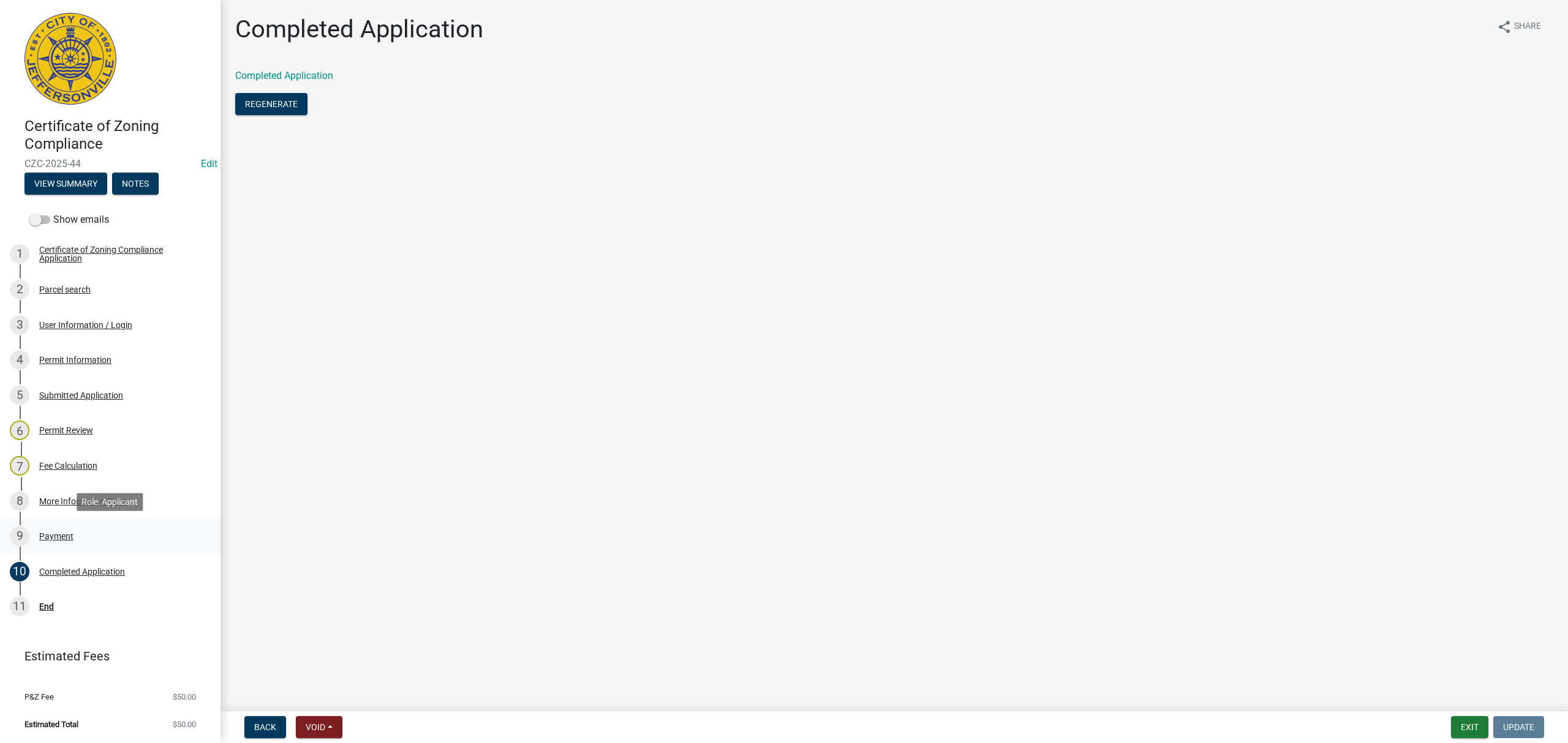
click at [79, 547] on link "9 Payment" at bounding box center [110, 537] width 221 height 36
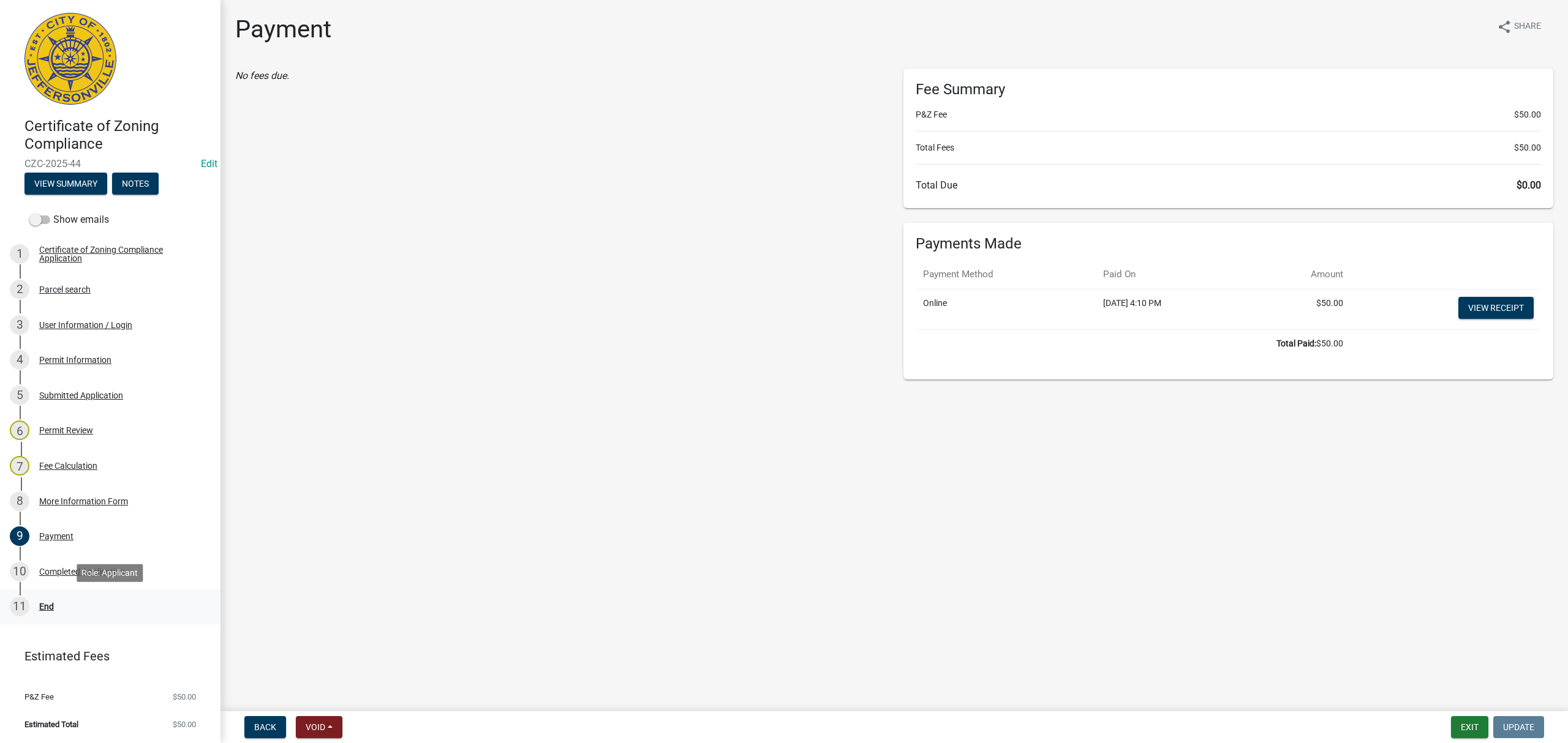
click at [77, 603] on div "11 End" at bounding box center [105, 607] width 191 height 20
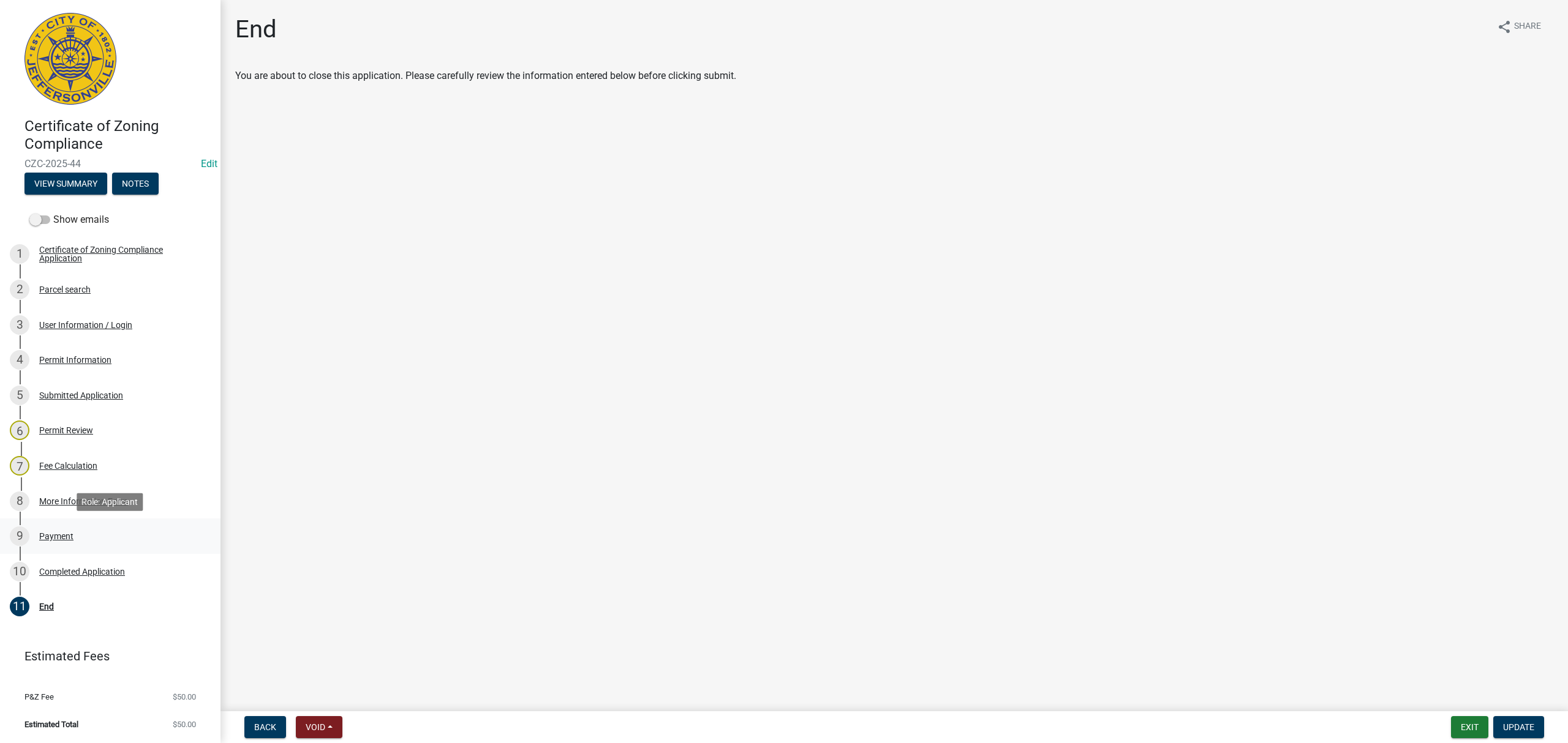
click at [87, 528] on div "9 Payment" at bounding box center [105, 536] width 191 height 20
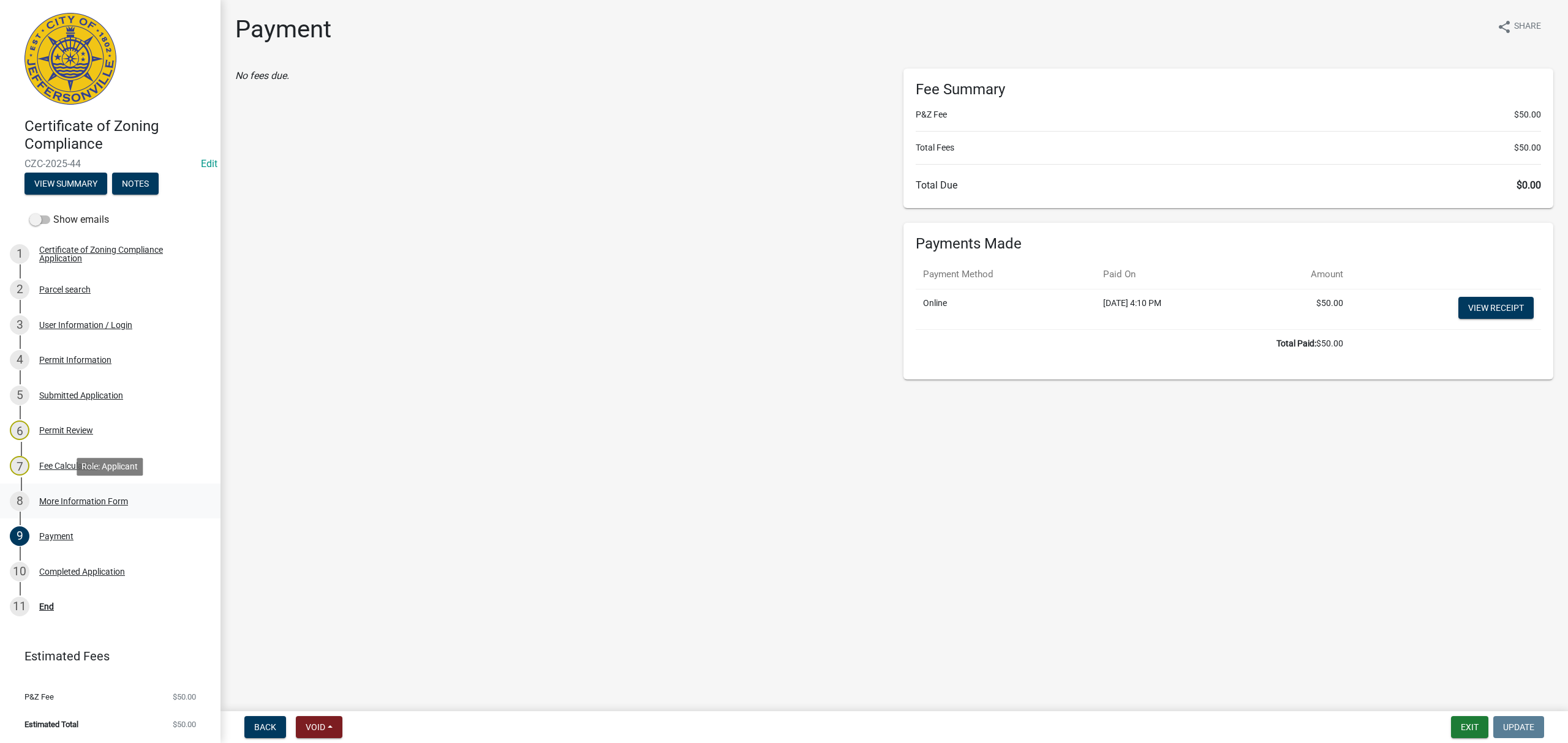
click at [107, 500] on div "More Information Form" at bounding box center [83, 501] width 89 height 9
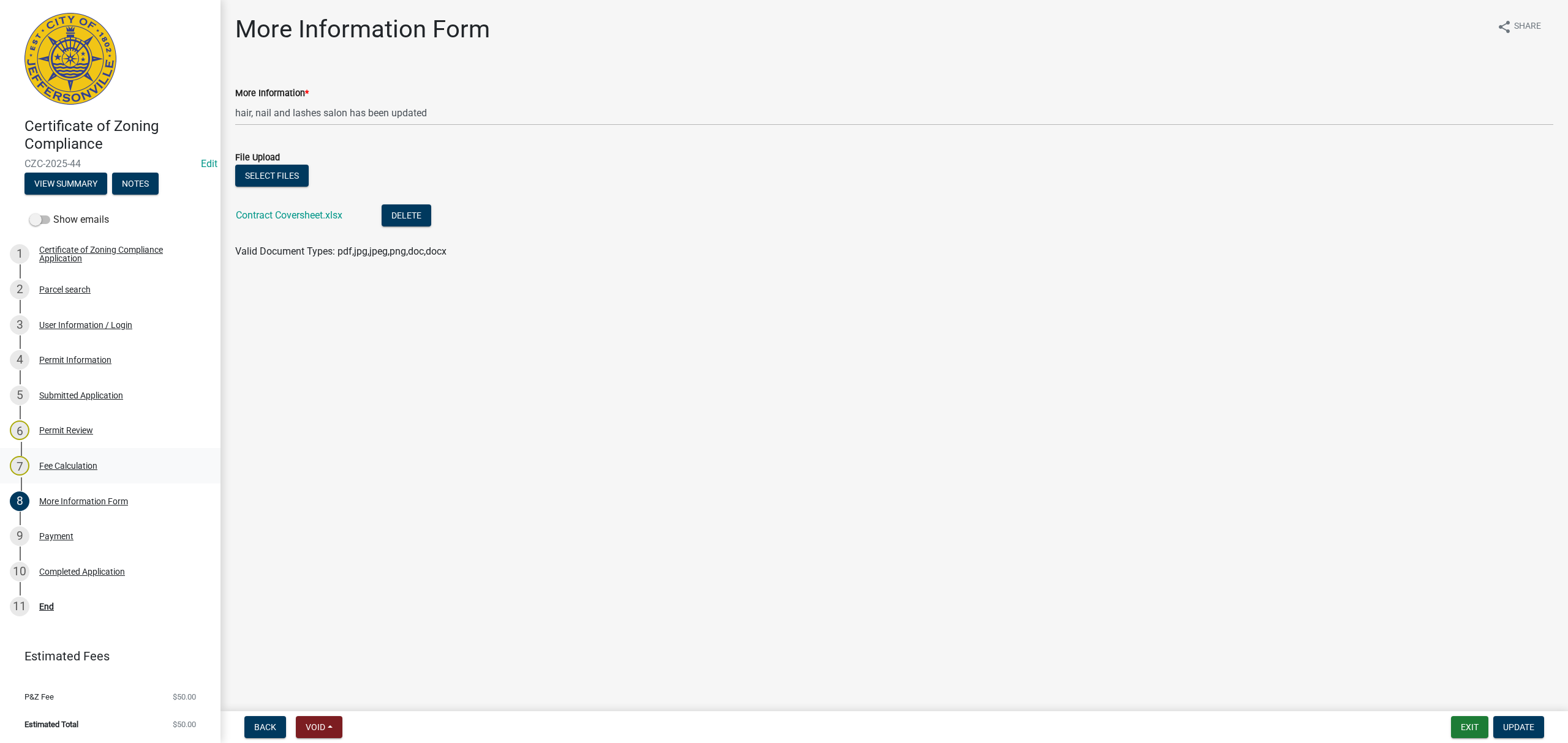
click at [93, 471] on div "7 Fee Calculation" at bounding box center [105, 466] width 191 height 20
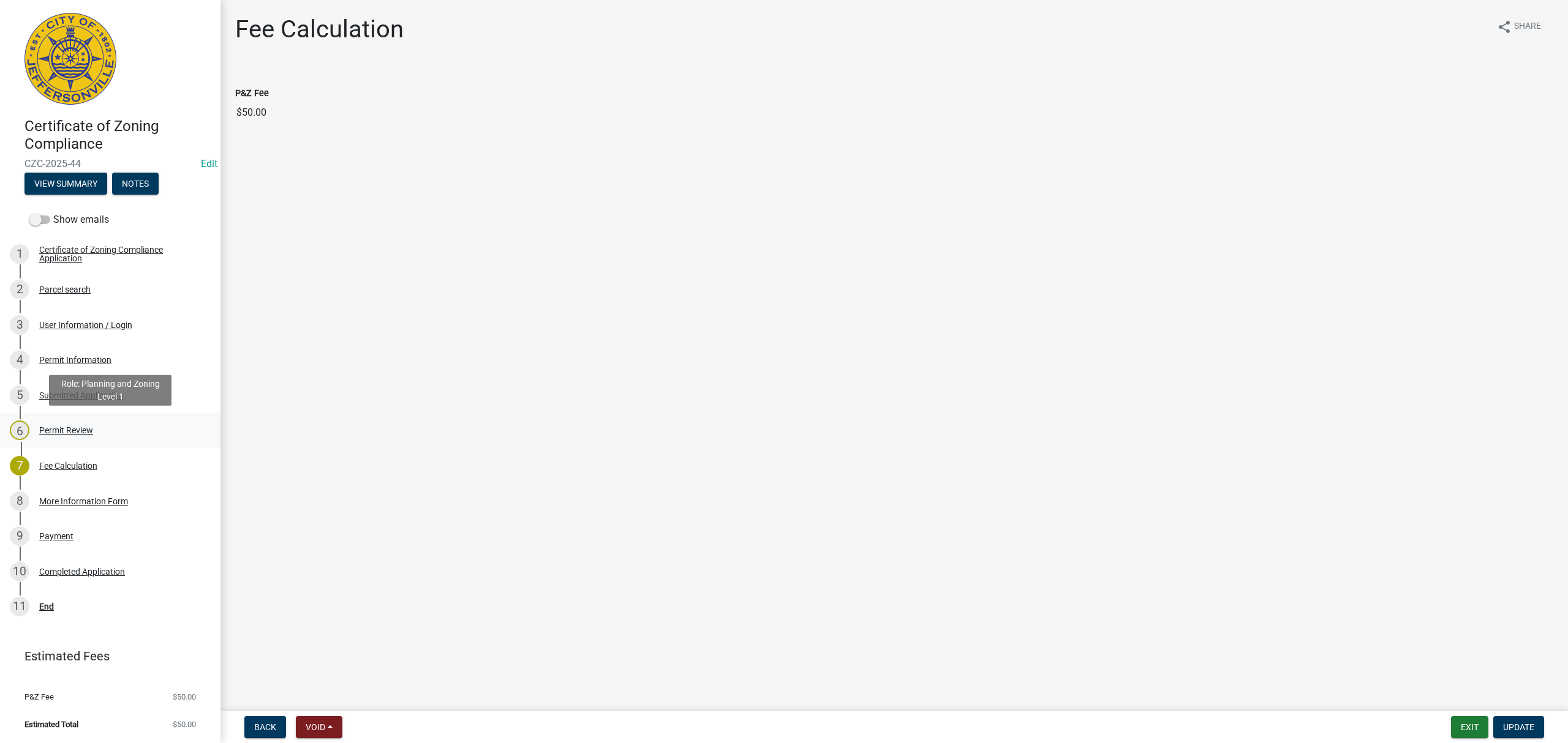
click at [90, 433] on div "Permit Review" at bounding box center [66, 430] width 54 height 9
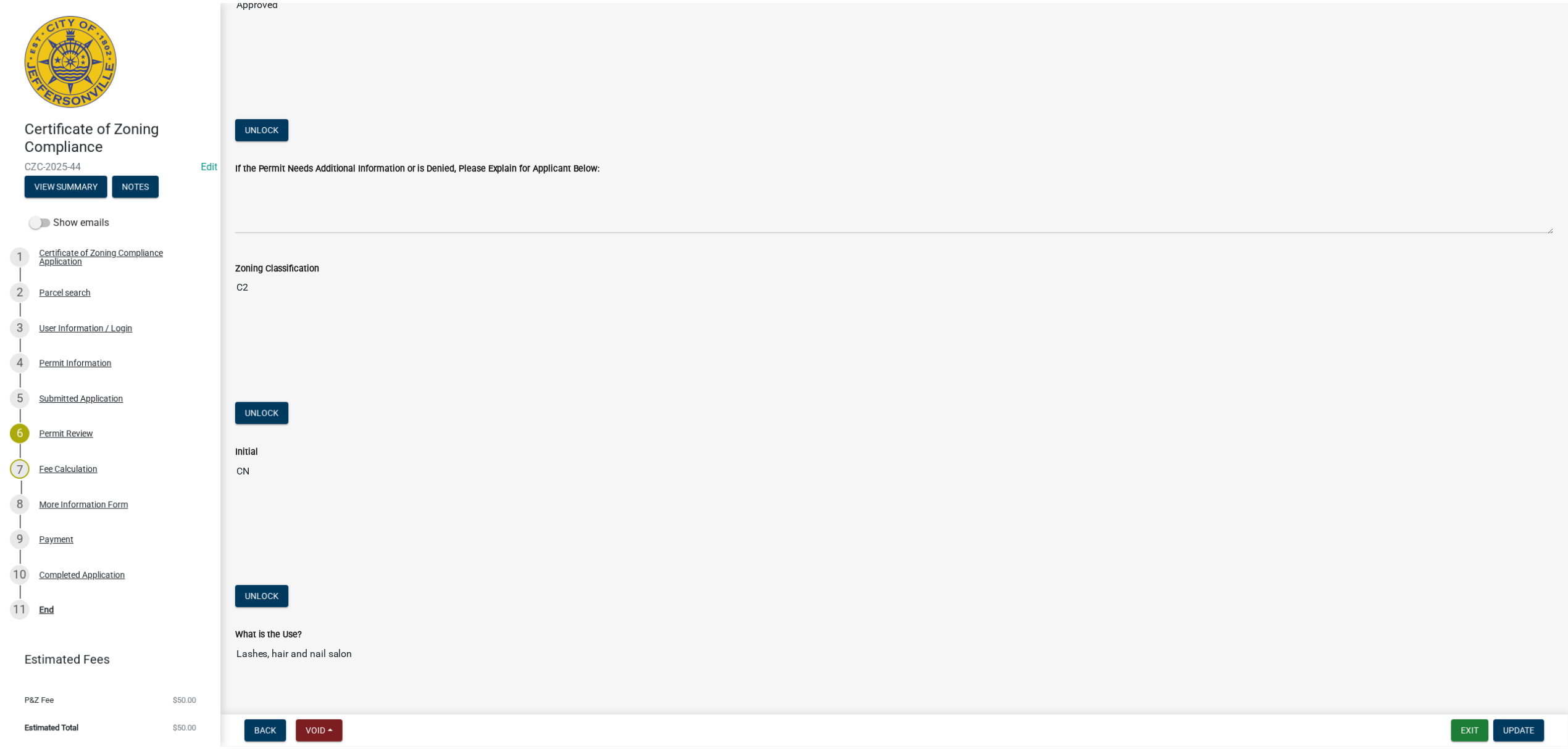
scroll to position [242, 0]
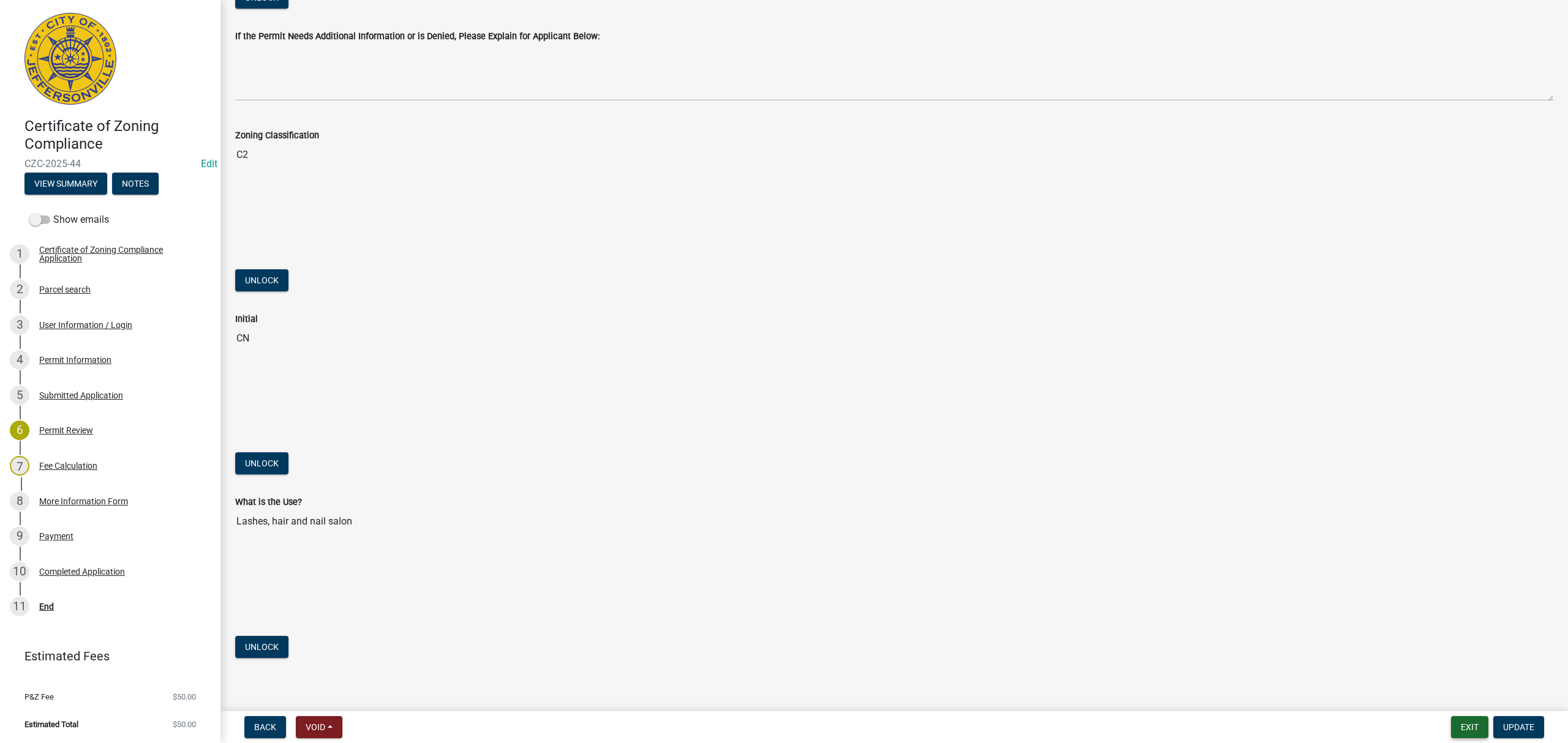
click at [1465, 728] on button "Exit" at bounding box center [1469, 727] width 37 height 22
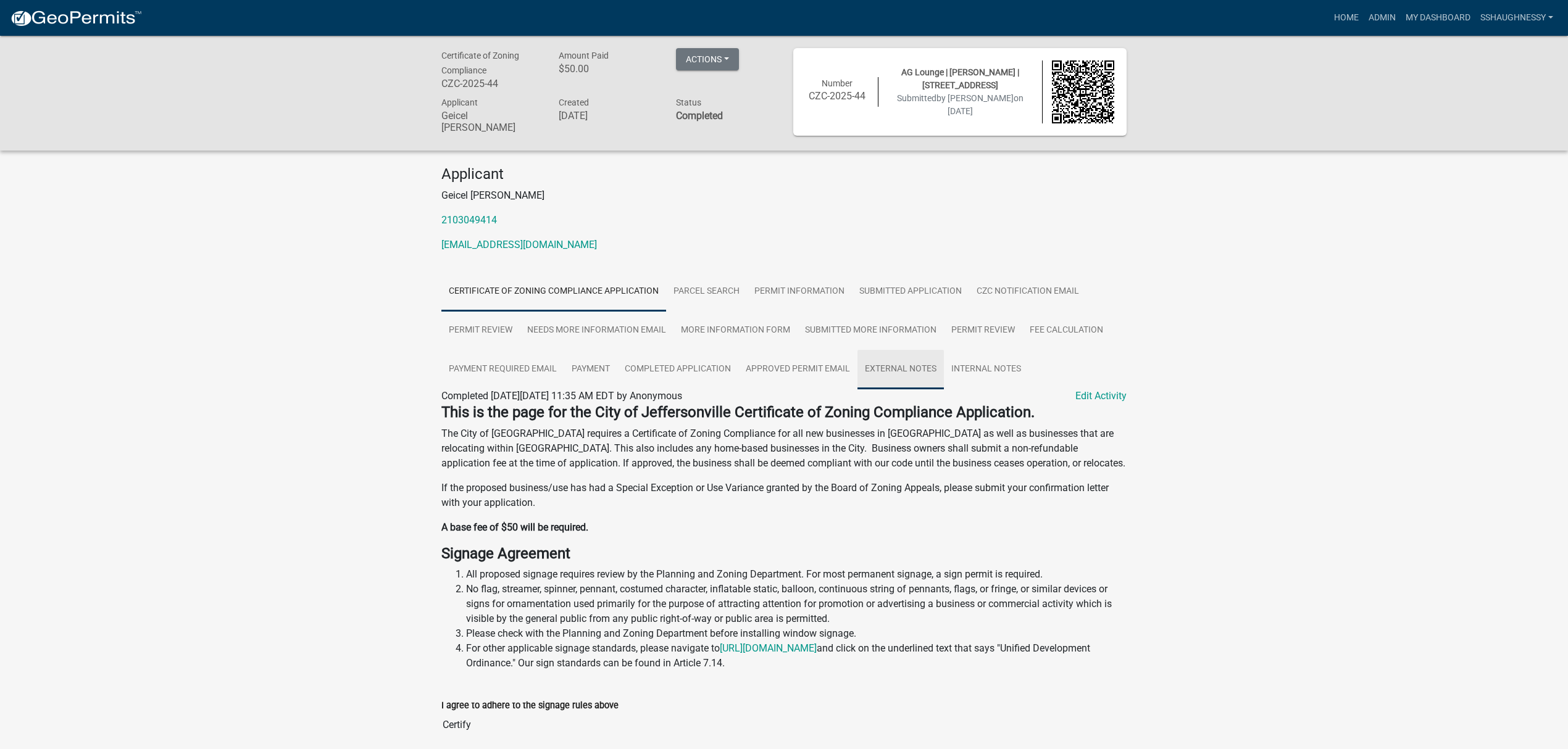
click at [911, 376] on link "External Notes" at bounding box center [900, 370] width 86 height 39
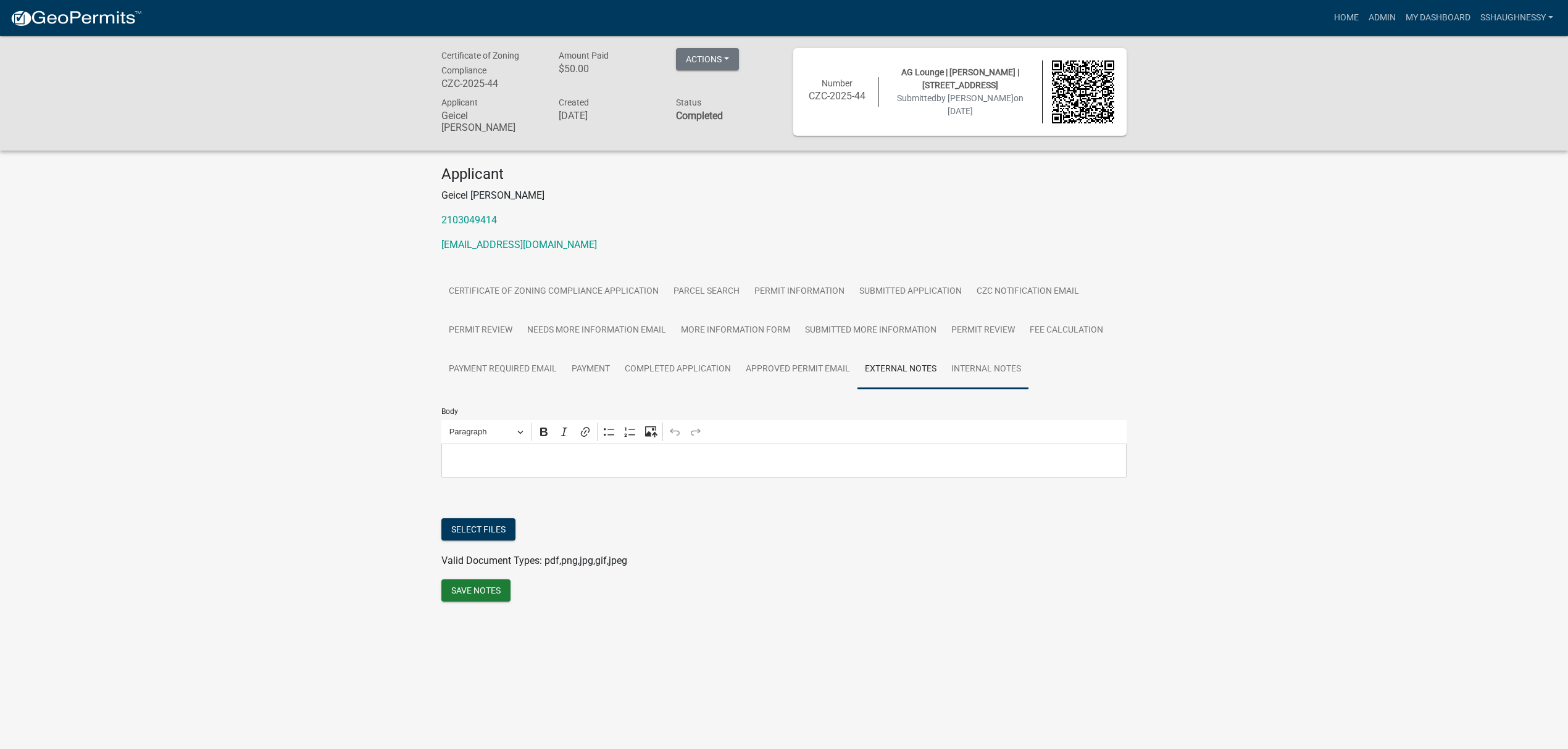
click at [1015, 378] on link "Internal Notes" at bounding box center [986, 370] width 85 height 39
click at [491, 533] on button "Select files" at bounding box center [478, 529] width 74 height 22
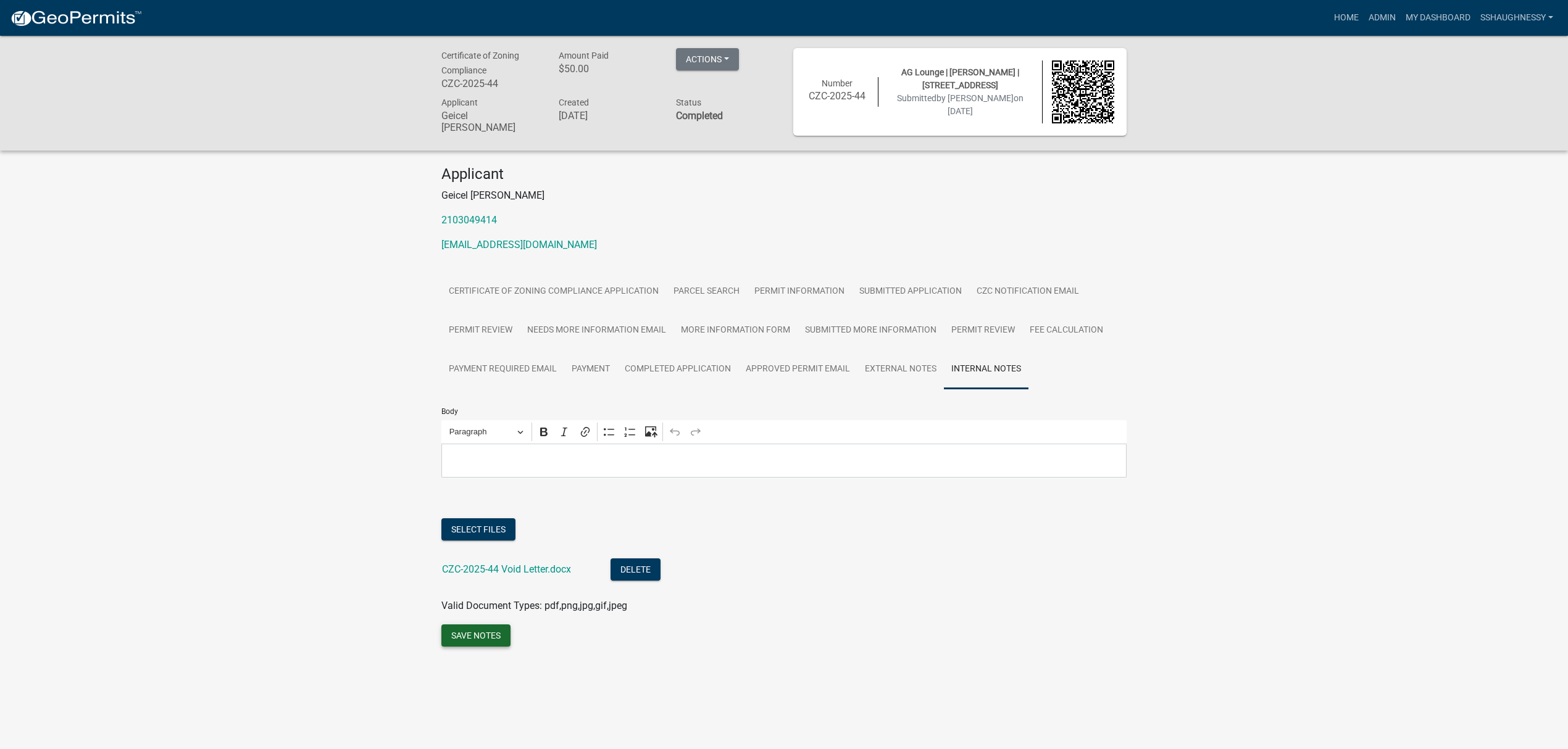
click at [498, 633] on button "Save Notes" at bounding box center [476, 636] width 69 height 22
